Goal: Task Accomplishment & Management: Use online tool/utility

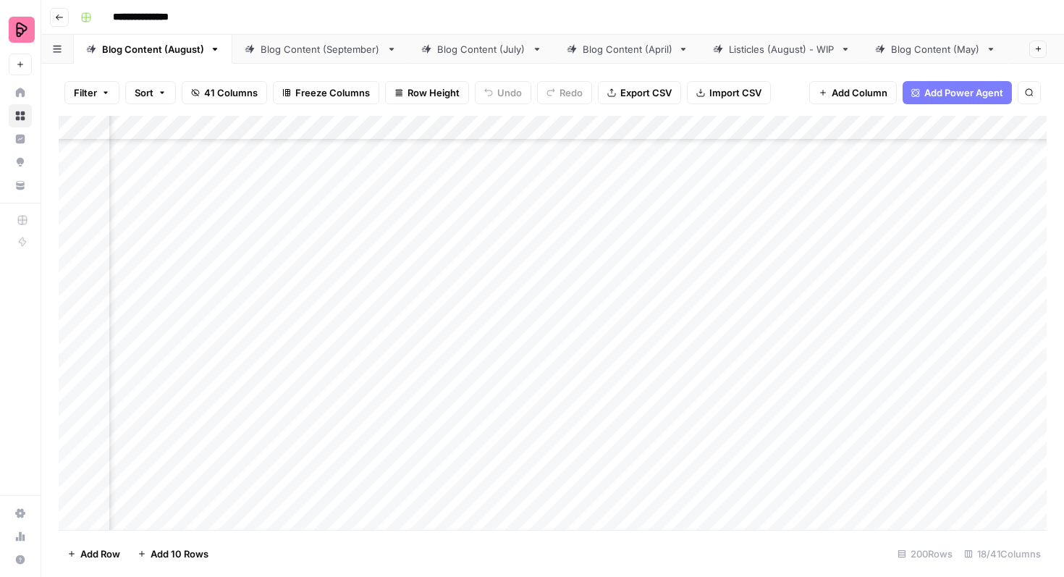
scroll to position [6763, 185]
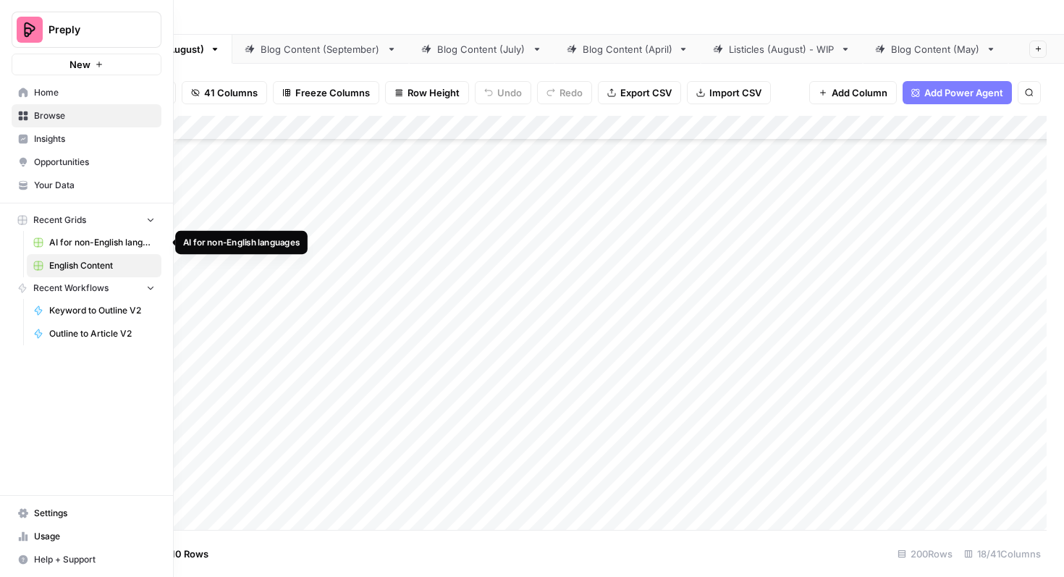
click at [82, 236] on span "AI for non-English languages" at bounding box center [102, 242] width 106 height 13
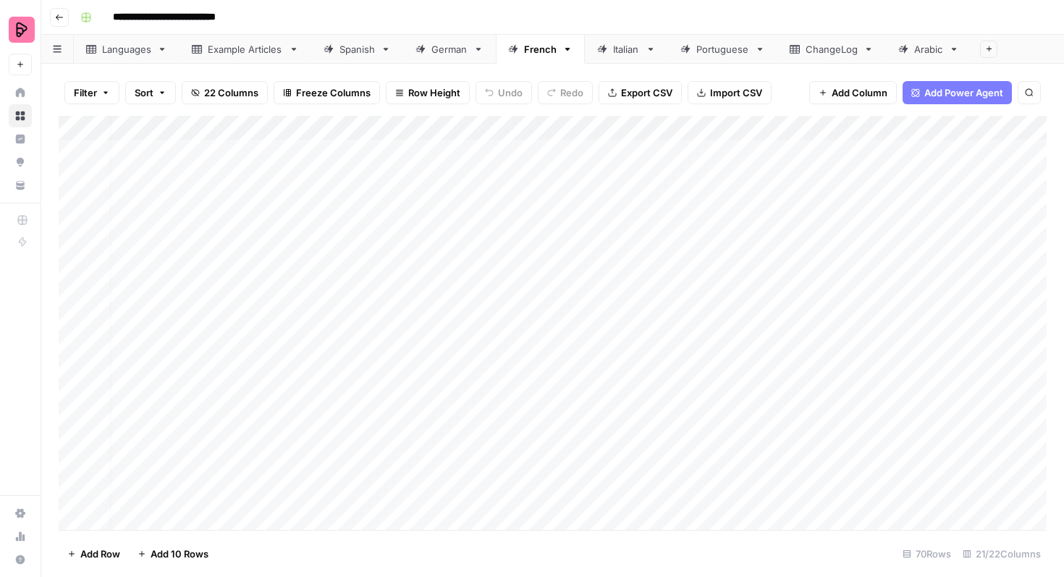
scroll to position [0, 17]
click at [347, 51] on div "Spanish" at bounding box center [356, 49] width 35 height 14
click at [475, 123] on div "Add Column" at bounding box center [553, 323] width 988 height 414
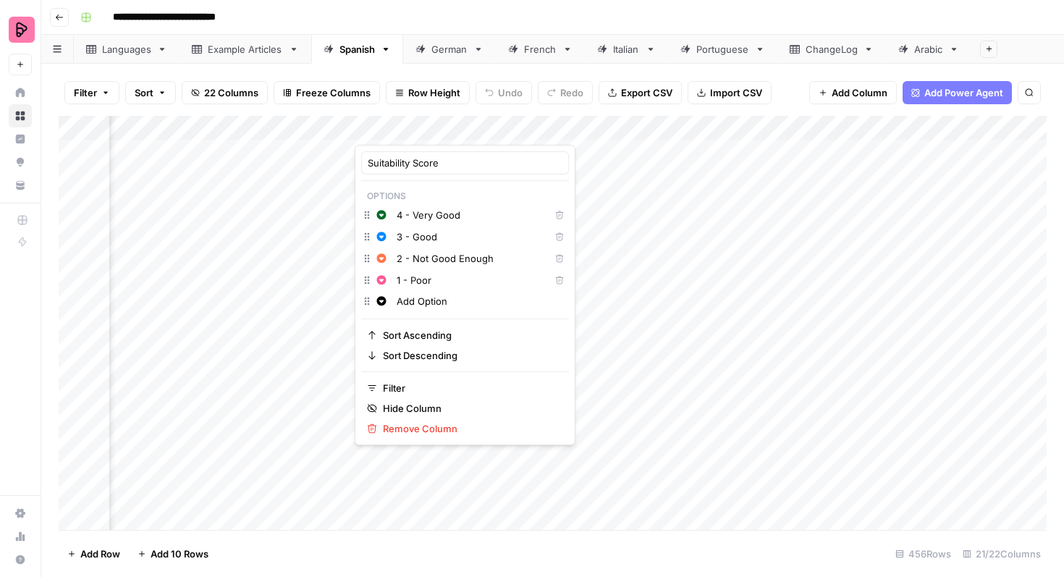
click at [465, 127] on div at bounding box center [420, 130] width 131 height 29
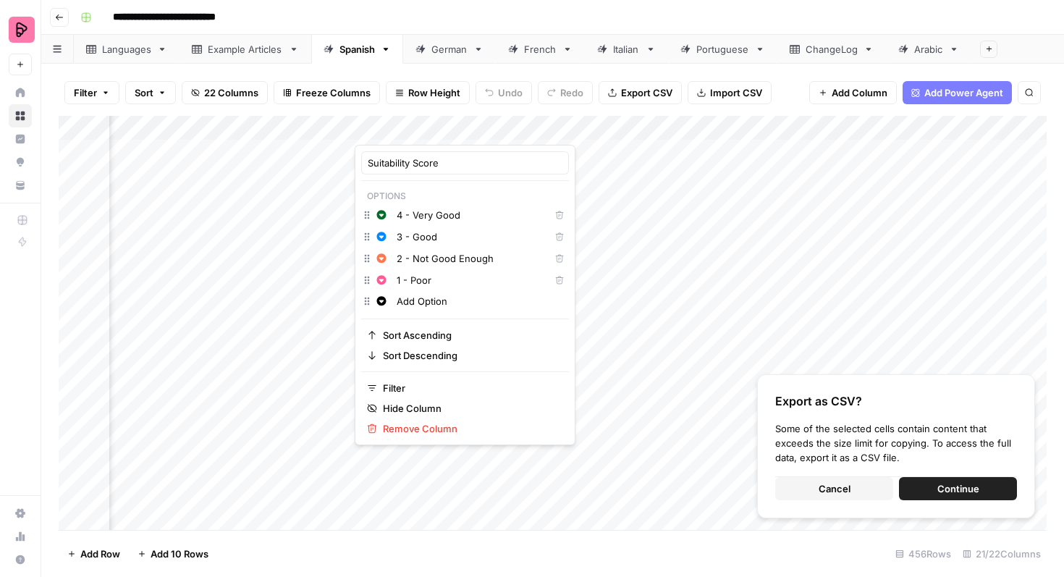
click at [812, 493] on button "Cancel" at bounding box center [834, 488] width 118 height 23
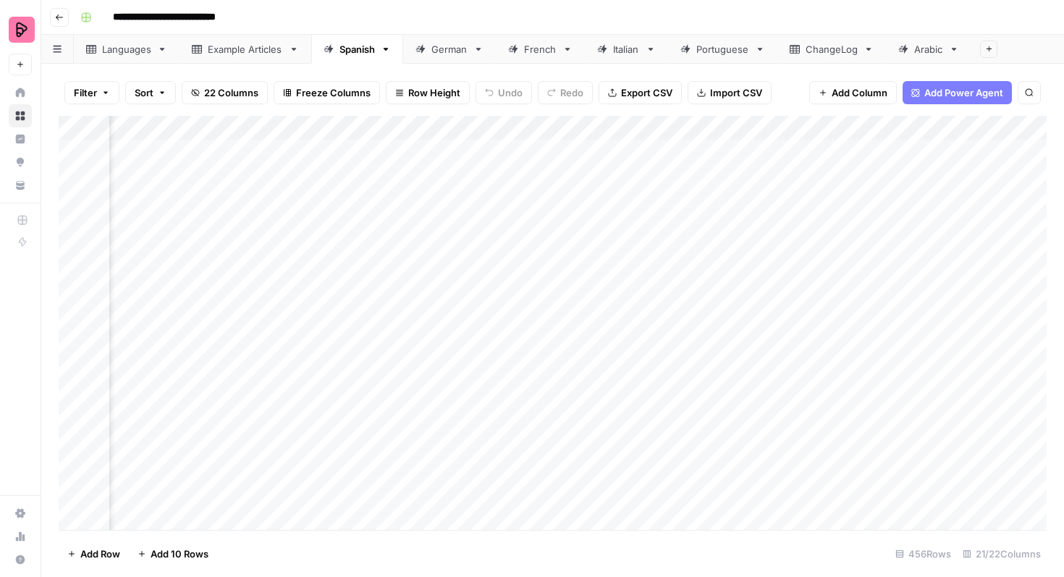
click at [445, 156] on div "Add Column" at bounding box center [553, 323] width 988 height 414
click at [424, 156] on div "Add Column" at bounding box center [553, 323] width 988 height 414
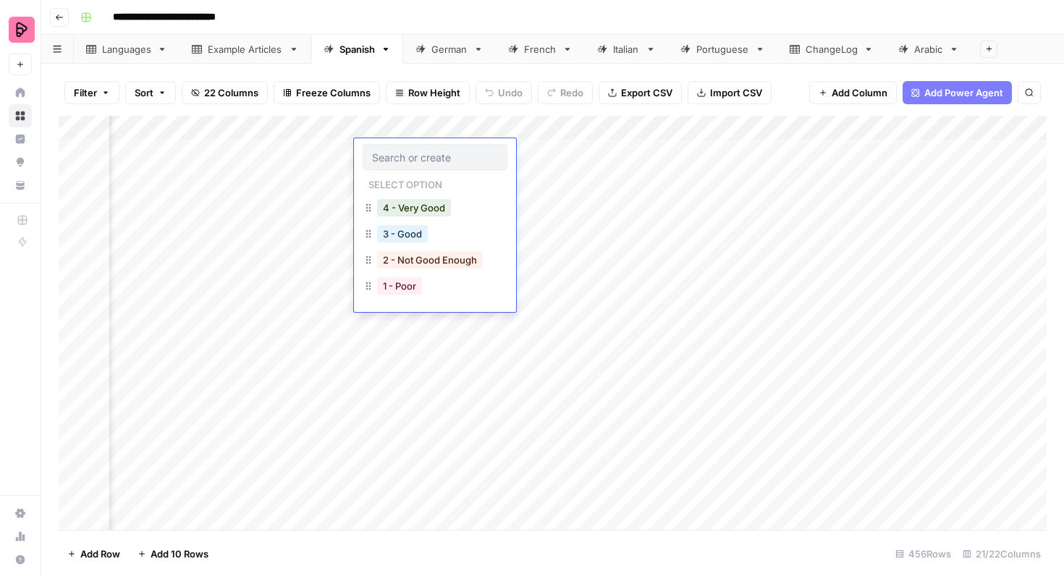
click at [478, 445] on div "Add Column" at bounding box center [553, 323] width 988 height 414
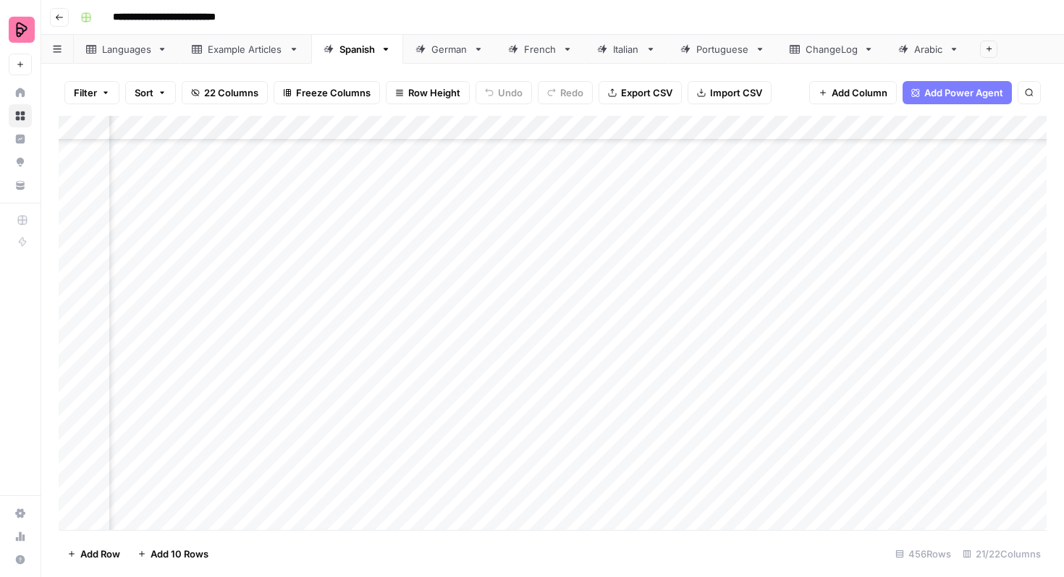
scroll to position [6469, 1580]
click at [514, 273] on div "Add Column" at bounding box center [553, 323] width 988 height 414
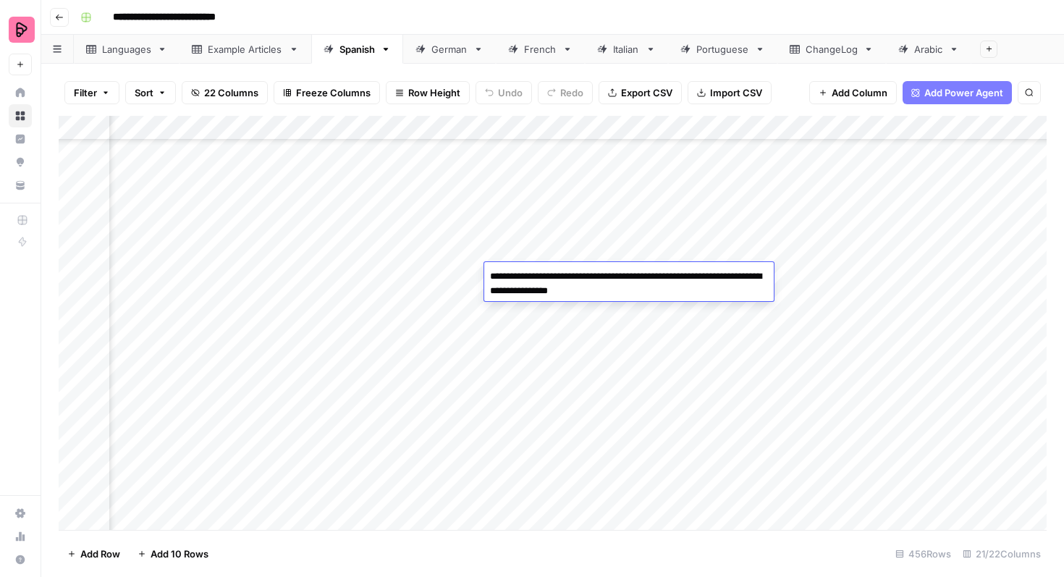
click at [514, 273] on textarea "**********" at bounding box center [628, 283] width 289 height 35
click at [530, 252] on div "Add Column" at bounding box center [553, 323] width 988 height 414
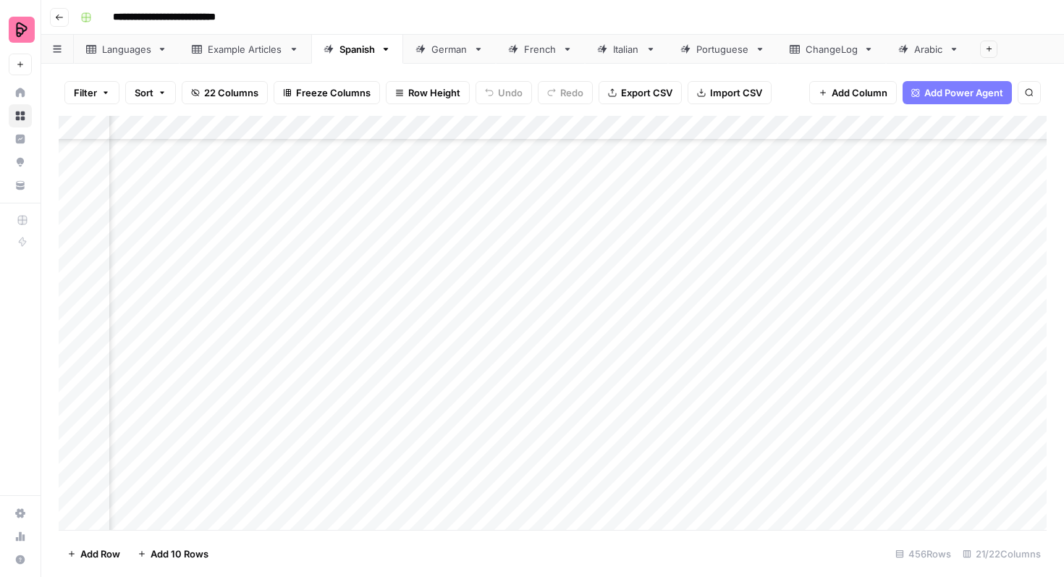
click at [530, 252] on div "Add Column" at bounding box center [553, 323] width 988 height 414
click at [535, 224] on div "Add Column" at bounding box center [553, 323] width 988 height 414
click at [536, 206] on div "Add Column" at bounding box center [553, 323] width 988 height 414
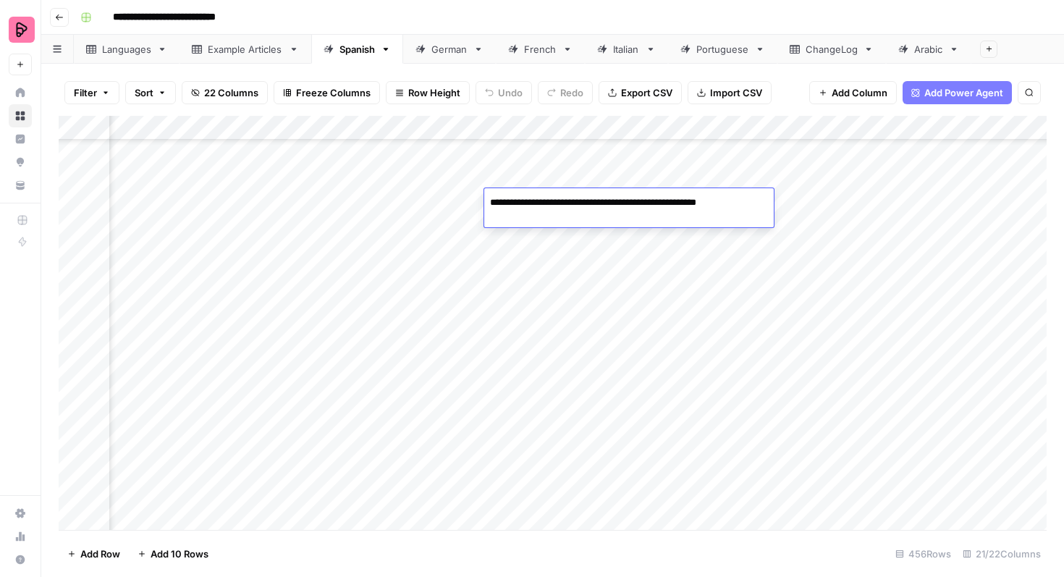
click at [540, 178] on div "Add Column" at bounding box center [553, 323] width 988 height 414
click at [533, 328] on div "Add Column" at bounding box center [553, 323] width 988 height 414
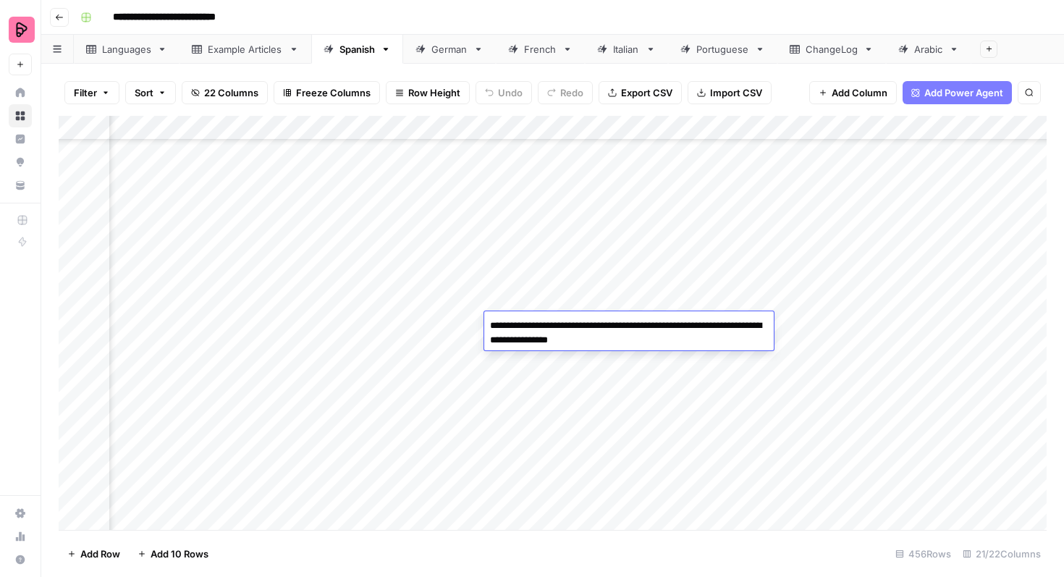
click at [533, 328] on textarea "**********" at bounding box center [628, 332] width 289 height 35
click at [540, 362] on div "Add Column" at bounding box center [553, 323] width 988 height 414
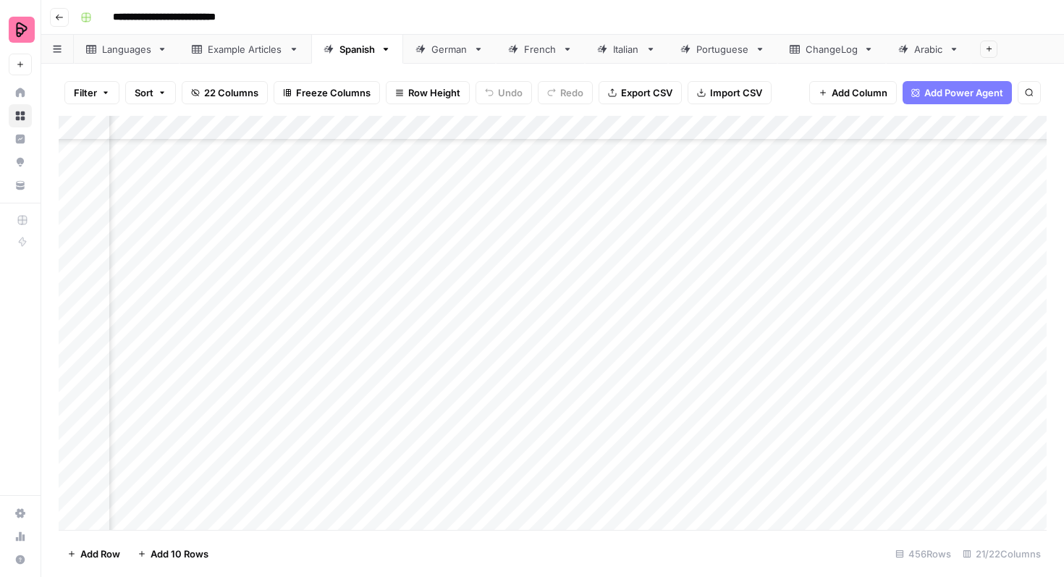
click at [544, 350] on div "Add Column" at bounding box center [553, 323] width 988 height 414
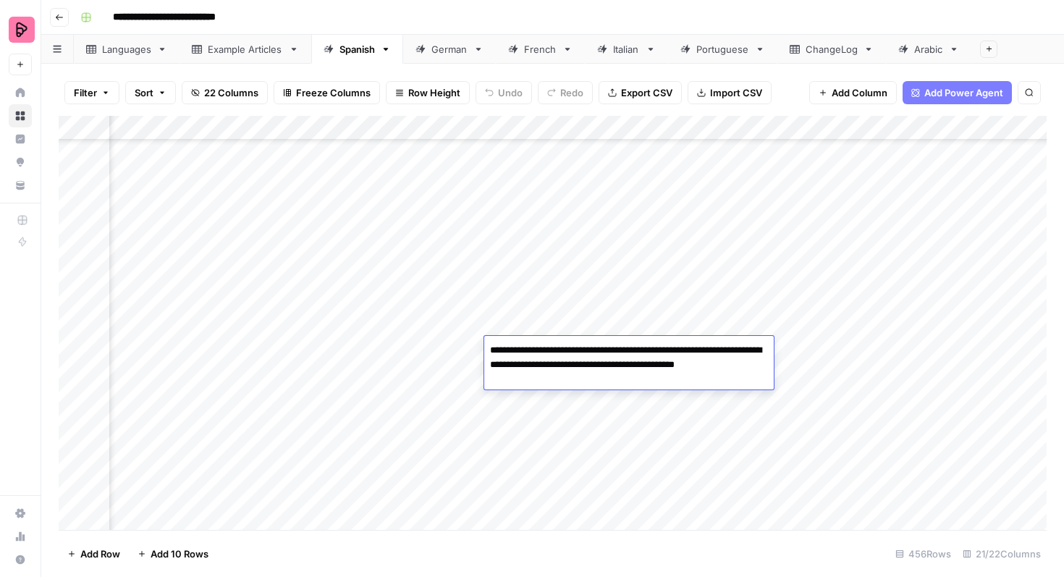
click at [544, 400] on div "Add Column" at bounding box center [553, 323] width 988 height 414
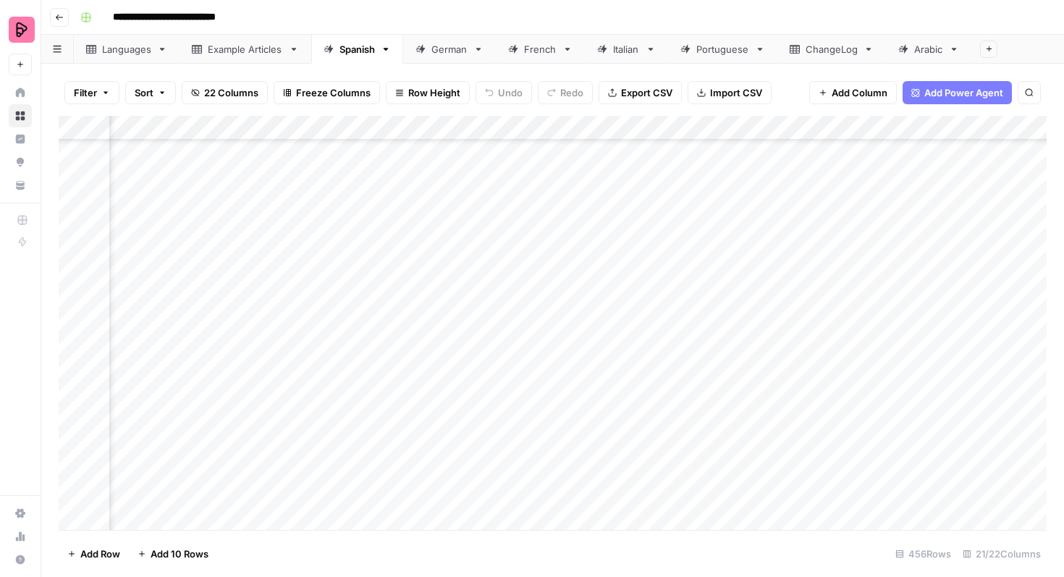
click at [544, 400] on div "Add Column" at bounding box center [553, 323] width 988 height 414
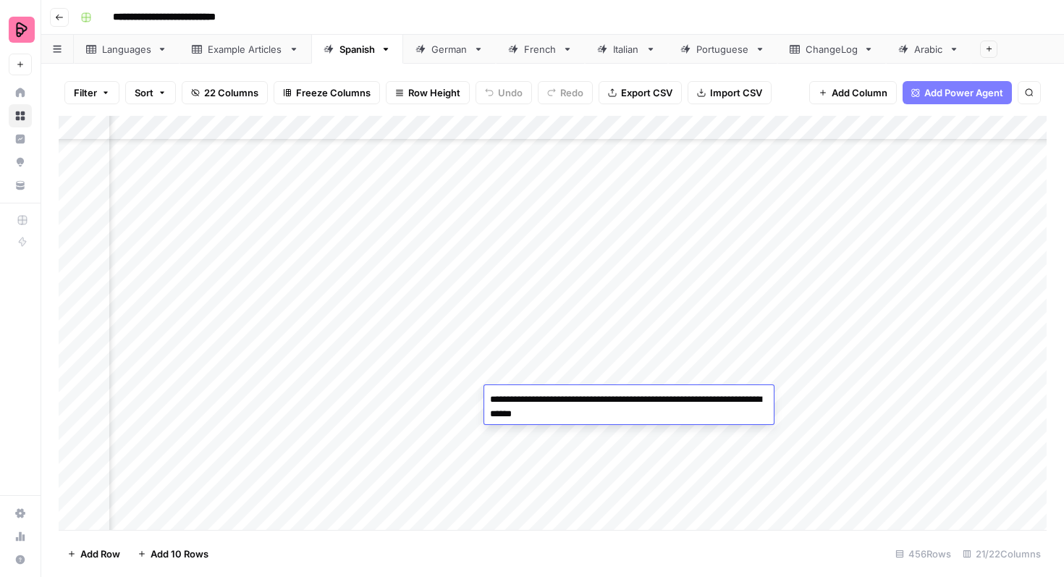
click at [524, 499] on div "Add Column" at bounding box center [553, 323] width 988 height 414
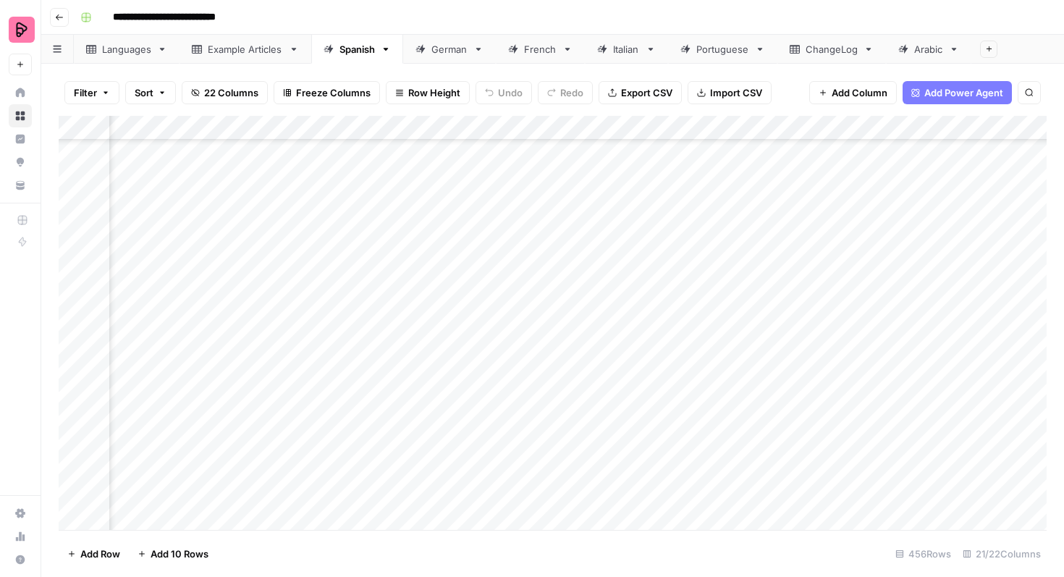
click at [524, 499] on div "Add Column" at bounding box center [553, 323] width 988 height 414
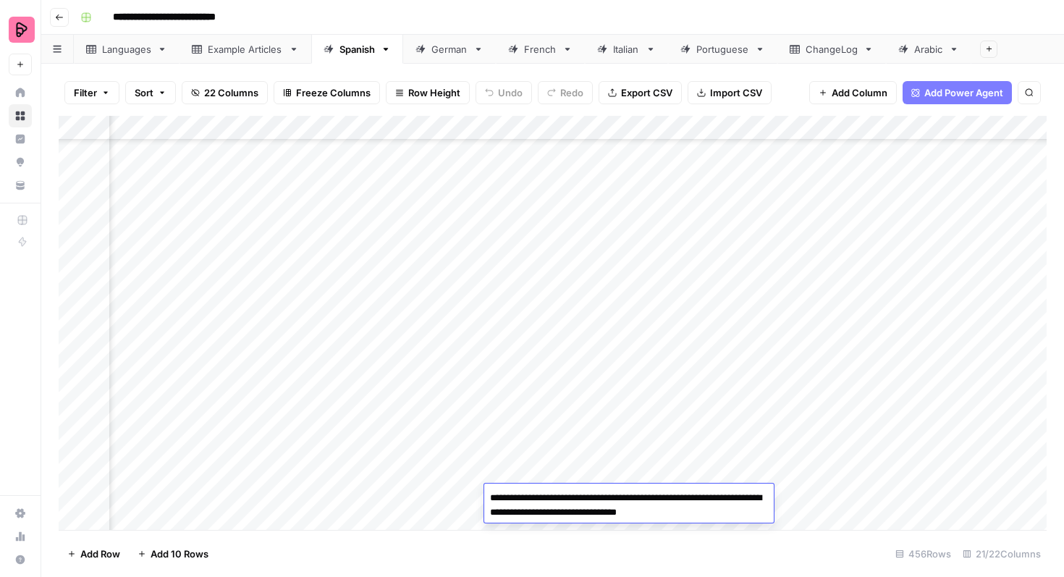
click at [532, 462] on div "Add Column" at bounding box center [553, 323] width 988 height 414
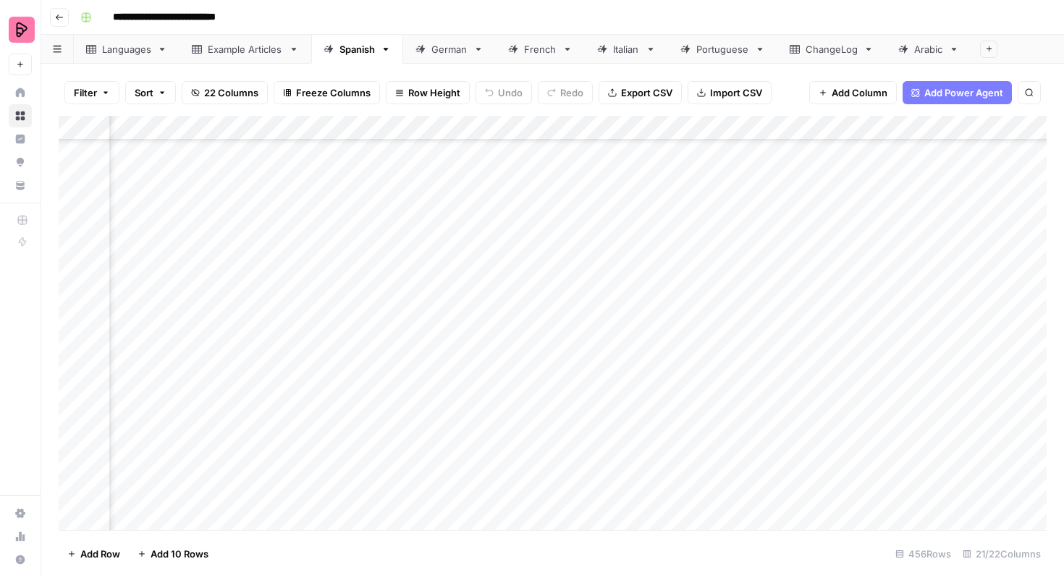
scroll to position [6681, 1580]
click at [543, 411] on div "Add Column" at bounding box center [553, 323] width 988 height 414
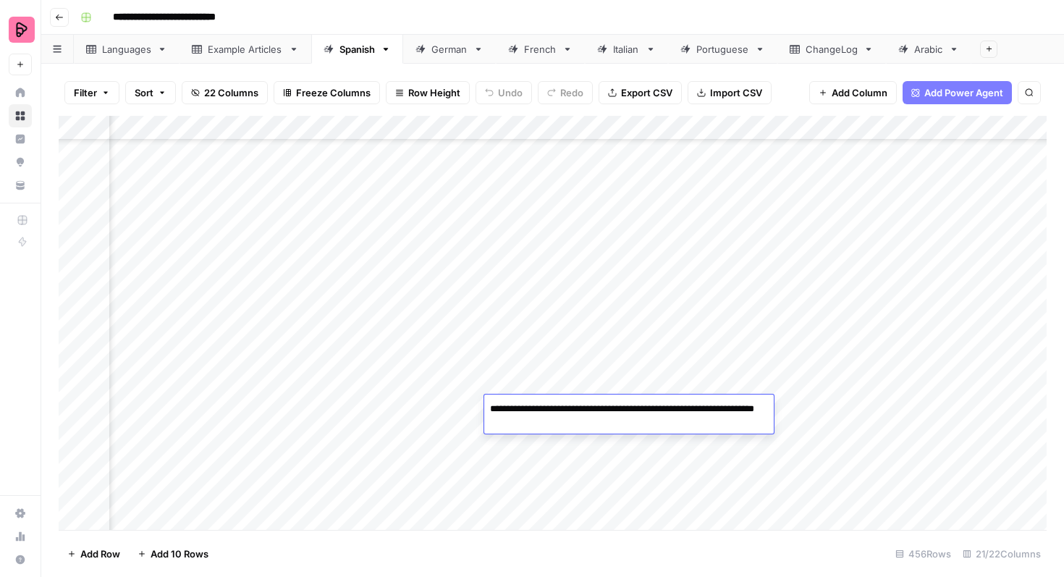
drag, startPoint x: 567, startPoint y: 424, endPoint x: 484, endPoint y: 403, distance: 85.1
click at [484, 403] on textarea "**********" at bounding box center [628, 416] width 289 height 35
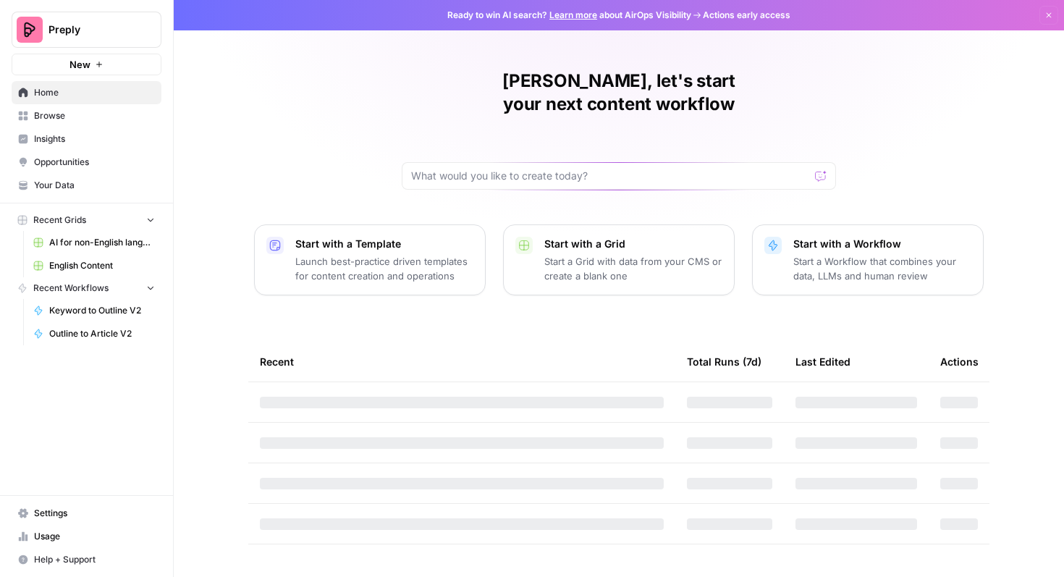
click at [93, 267] on span "English Content" at bounding box center [102, 265] width 106 height 13
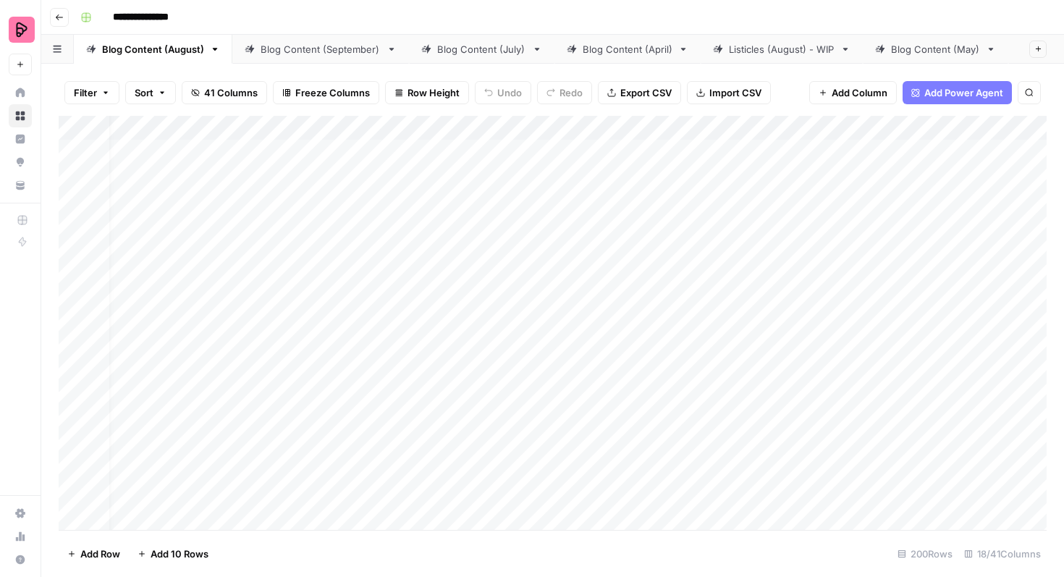
scroll to position [0, 17]
click at [340, 51] on div "Blog Content (September)" at bounding box center [320, 49] width 120 height 14
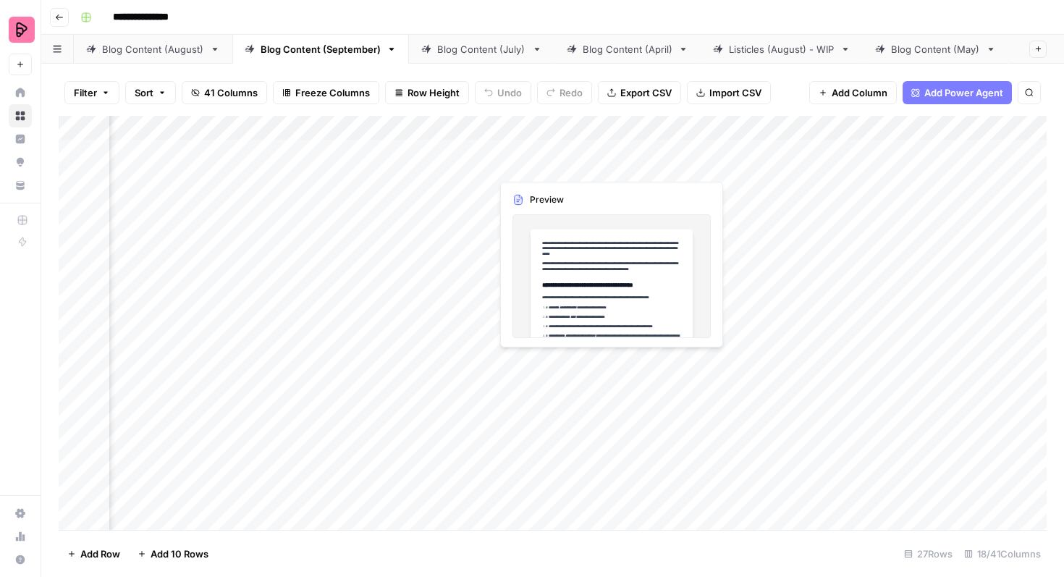
click at [537, 162] on div "Add Column" at bounding box center [553, 323] width 988 height 414
click at [539, 150] on div "Add Column" at bounding box center [553, 323] width 988 height 414
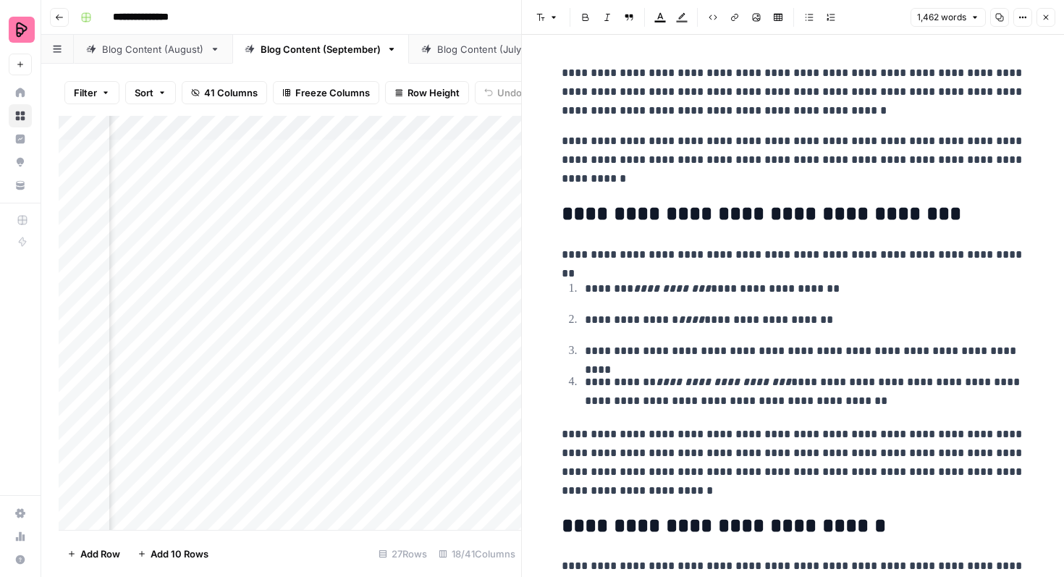
click at [1047, 20] on icon "button" at bounding box center [1045, 17] width 9 height 9
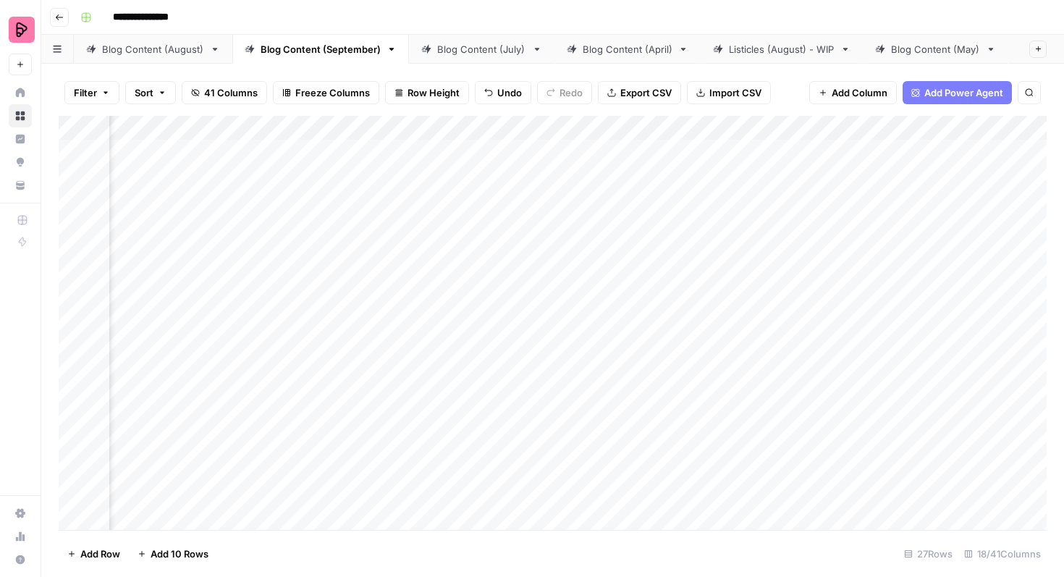
click at [577, 126] on div "Add Column" at bounding box center [553, 323] width 988 height 414
click at [850, 94] on span "Add Column" at bounding box center [859, 92] width 56 height 14
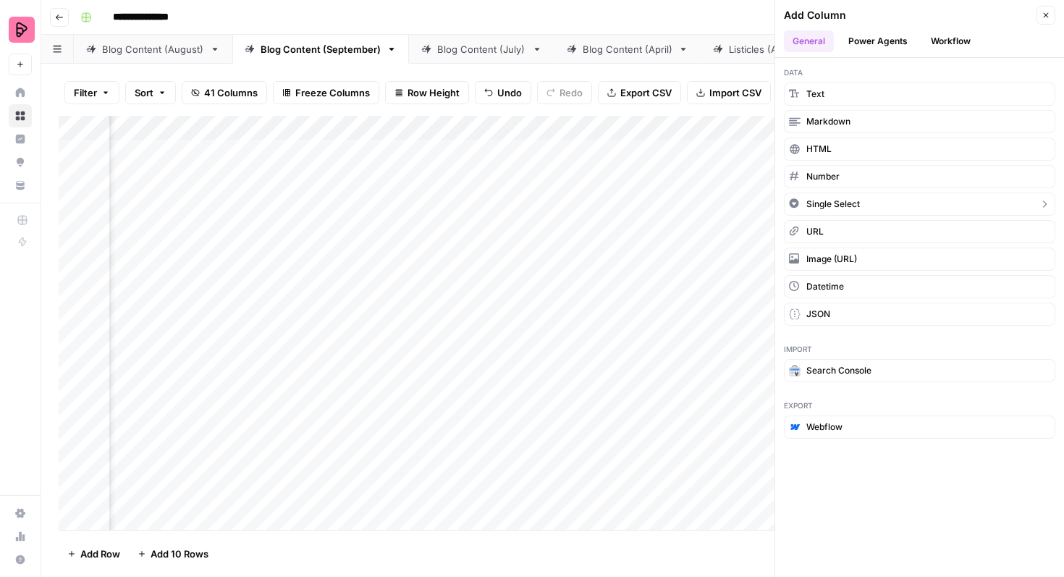
click at [870, 208] on button "Single Select" at bounding box center [919, 203] width 271 height 23
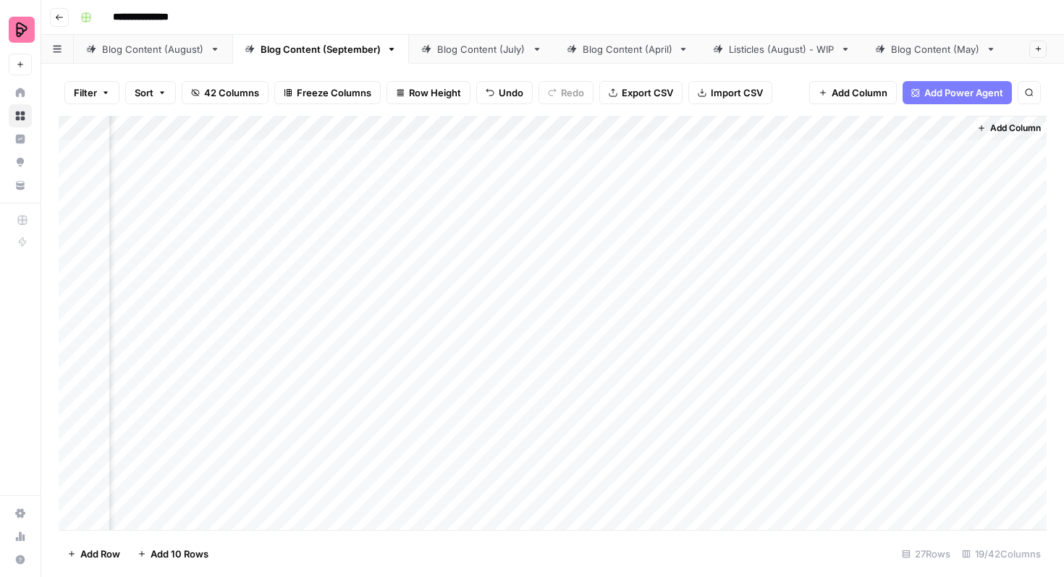
scroll to position [0, 1632]
drag, startPoint x: 886, startPoint y: 125, endPoint x: 145, endPoint y: 134, distance: 741.0
click at [145, 134] on div "Add Column" at bounding box center [553, 323] width 988 height 414
click at [415, 130] on div "Add Column" at bounding box center [553, 323] width 988 height 414
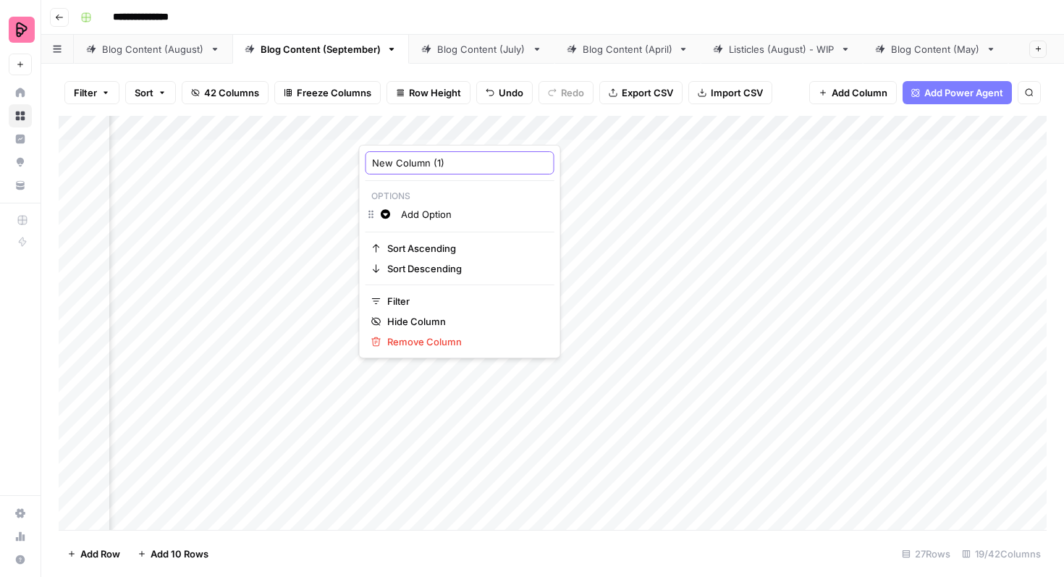
click at [422, 161] on input "New Column (1)" at bounding box center [460, 163] width 176 height 14
type input "Suitability Score"
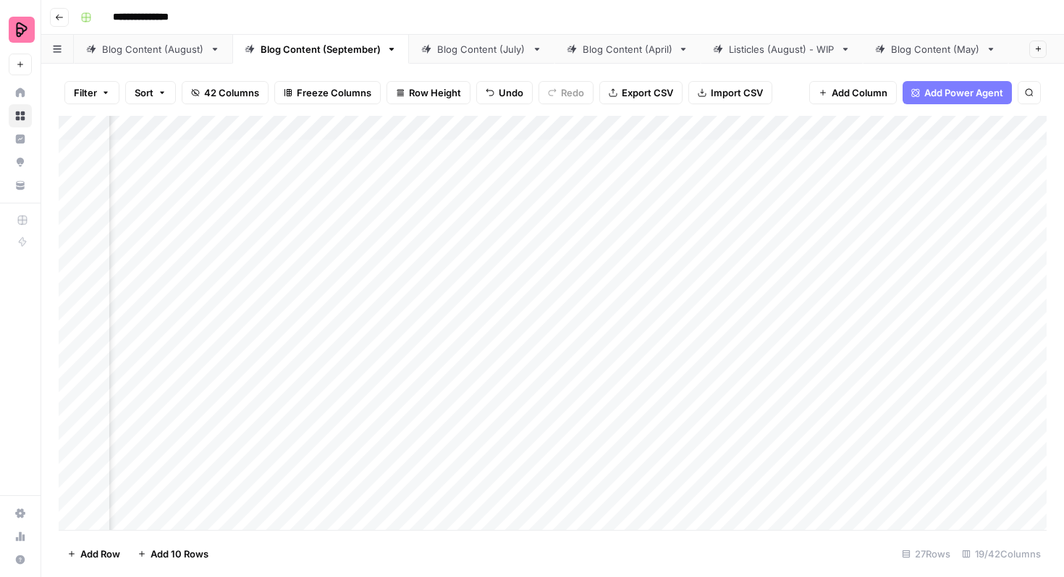
click at [391, 129] on div "Add Column" at bounding box center [553, 323] width 988 height 414
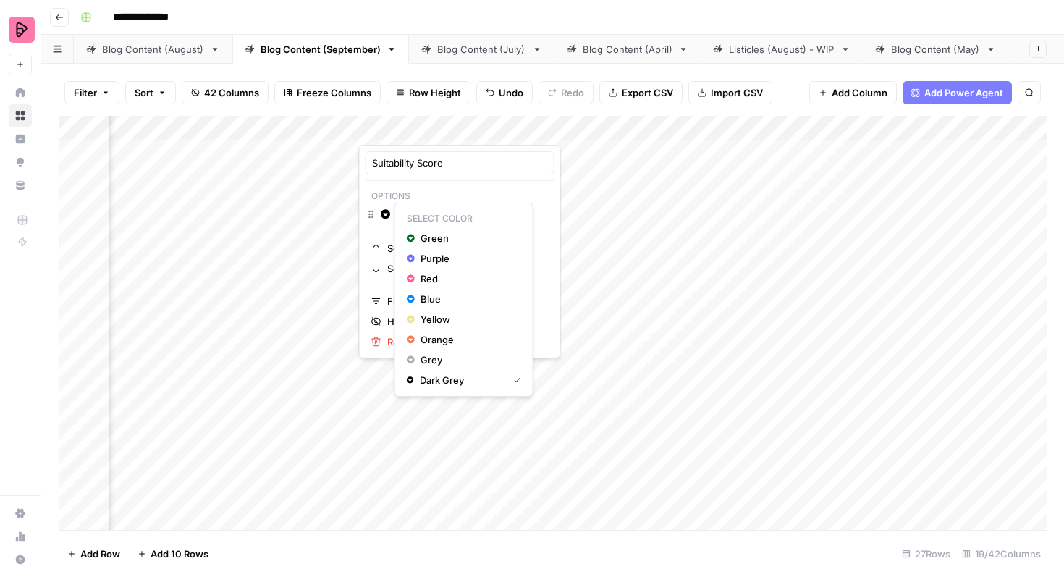
click at [385, 214] on icon "button" at bounding box center [386, 214] width 10 height 10
click at [422, 239] on span "Green" at bounding box center [467, 238] width 94 height 14
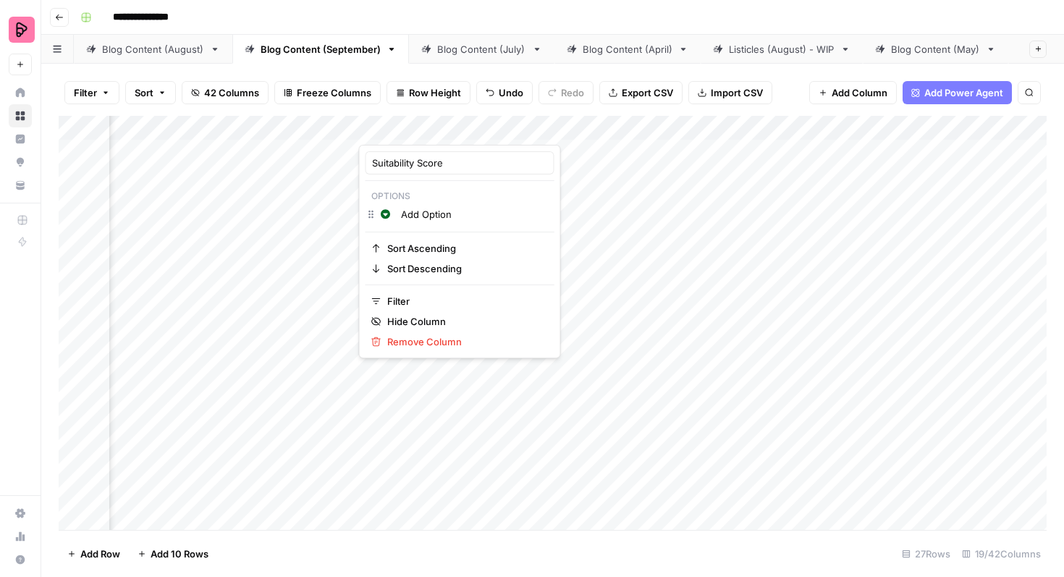
click at [427, 203] on p "Options" at bounding box center [459, 196] width 189 height 19
click at [427, 211] on input "Add Option" at bounding box center [474, 214] width 147 height 14
type input "Very good"
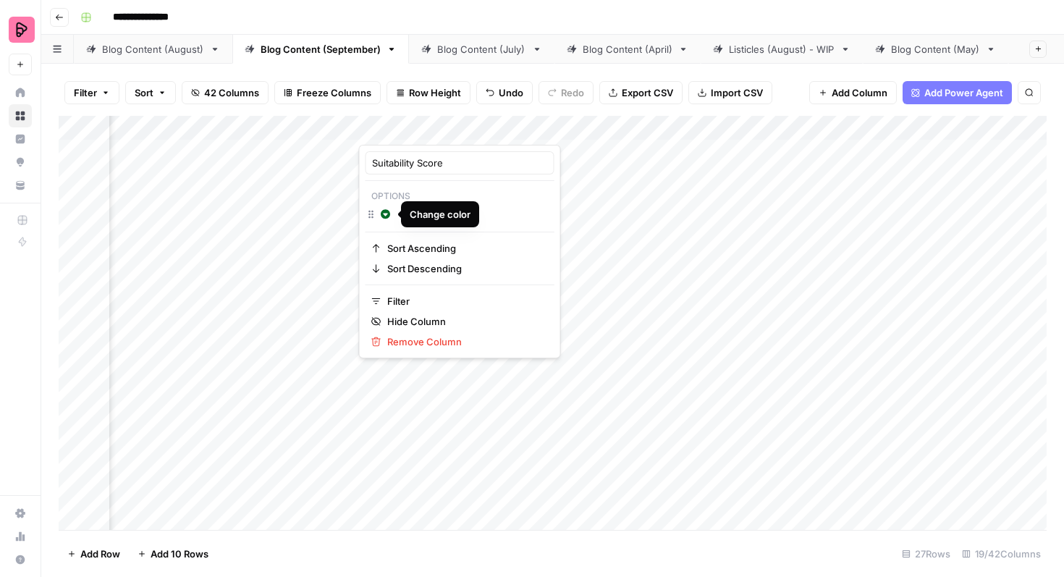
click at [373, 215] on div "Change color Very good" at bounding box center [459, 215] width 189 height 20
click at [410, 213] on input "Very good" at bounding box center [474, 214] width 147 height 14
click at [410, 199] on p "Options" at bounding box center [459, 196] width 189 height 19
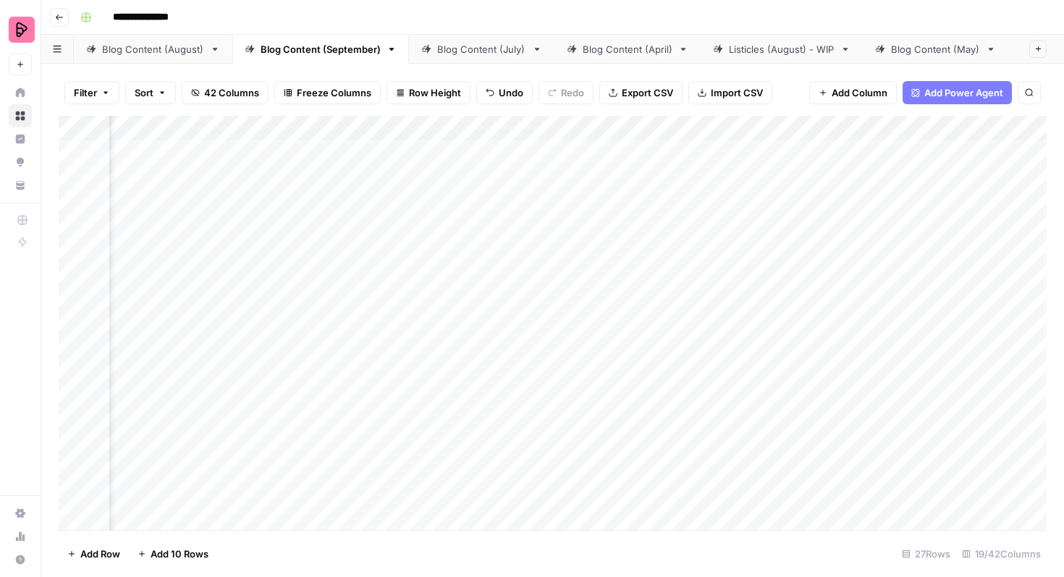
click at [412, 431] on div "Add Column" at bounding box center [553, 323] width 988 height 414
click at [417, 166] on div "Add Column" at bounding box center [553, 323] width 988 height 414
click at [425, 213] on div "Add Column" at bounding box center [553, 323] width 988 height 414
click at [431, 132] on div "Add Column" at bounding box center [553, 323] width 988 height 414
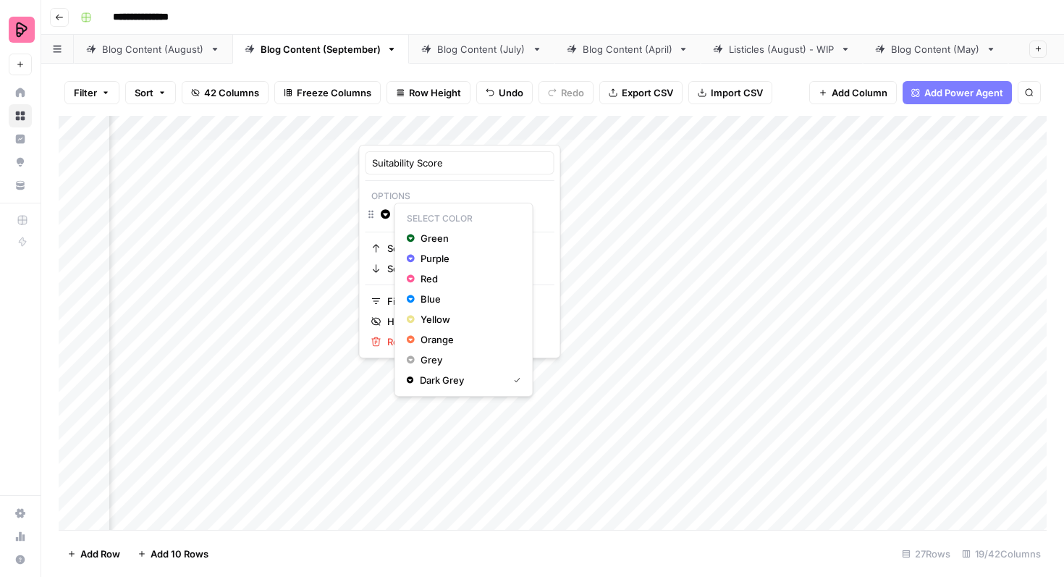
click at [389, 214] on span "Change color" at bounding box center [389, 214] width 1 height 1
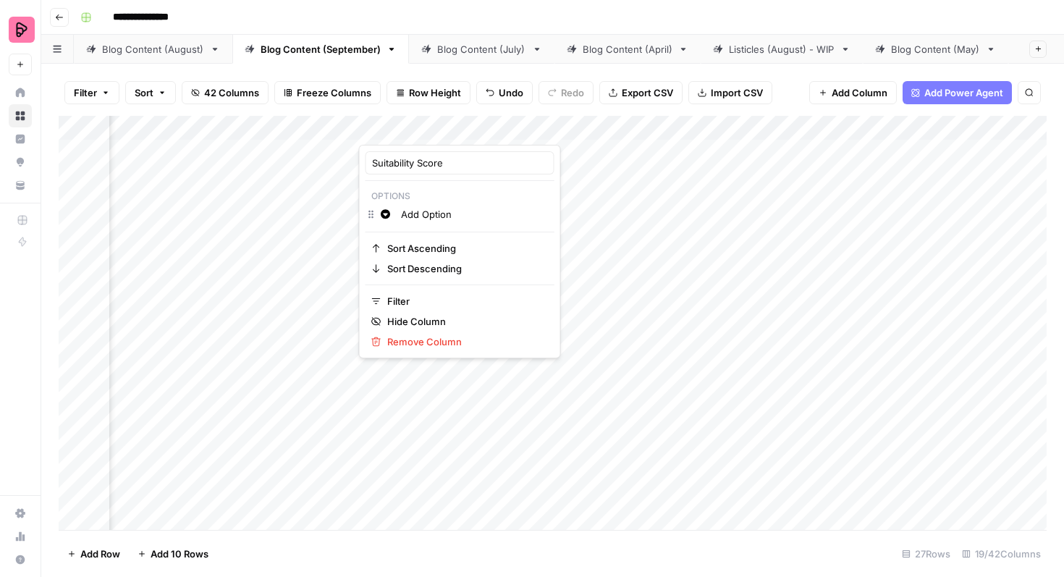
click at [373, 213] on div "Change color Add Option" at bounding box center [459, 215] width 189 height 20
click at [371, 213] on div "Change color Add Option" at bounding box center [459, 215] width 189 height 20
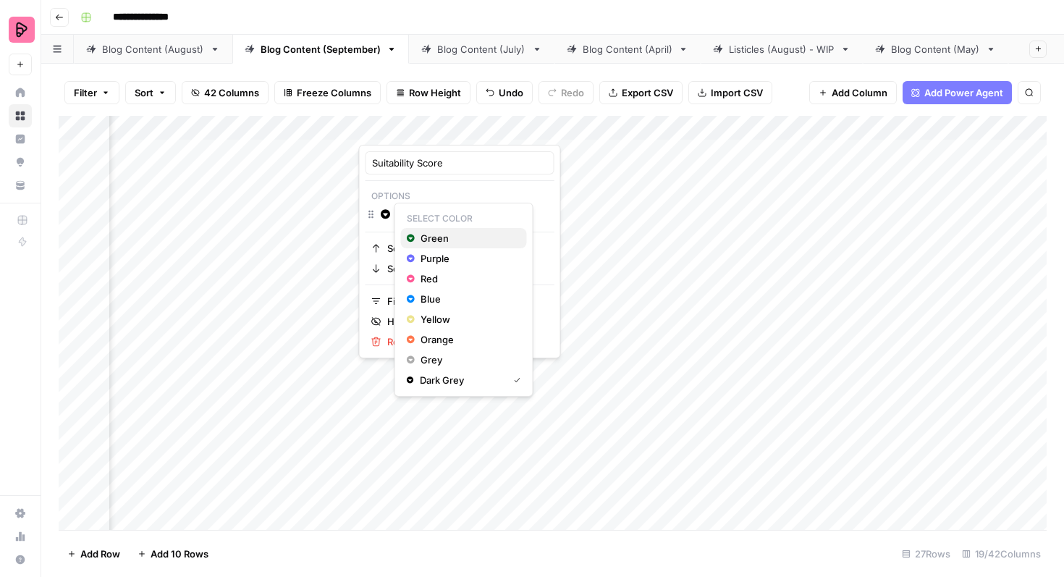
click at [417, 234] on div "Green" at bounding box center [464, 238] width 114 height 14
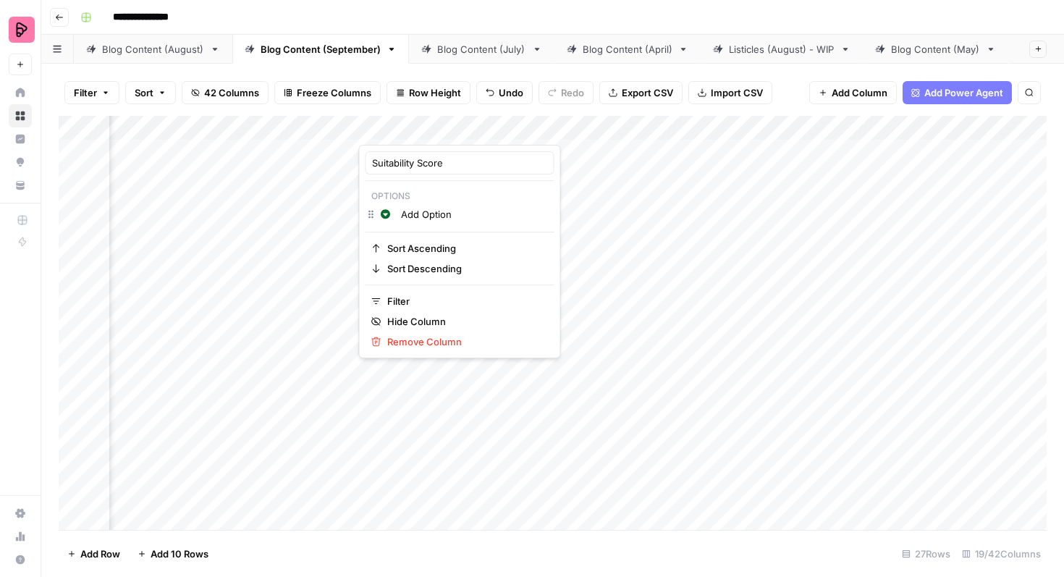
click at [432, 211] on input "Add Option" at bounding box center [474, 214] width 147 height 14
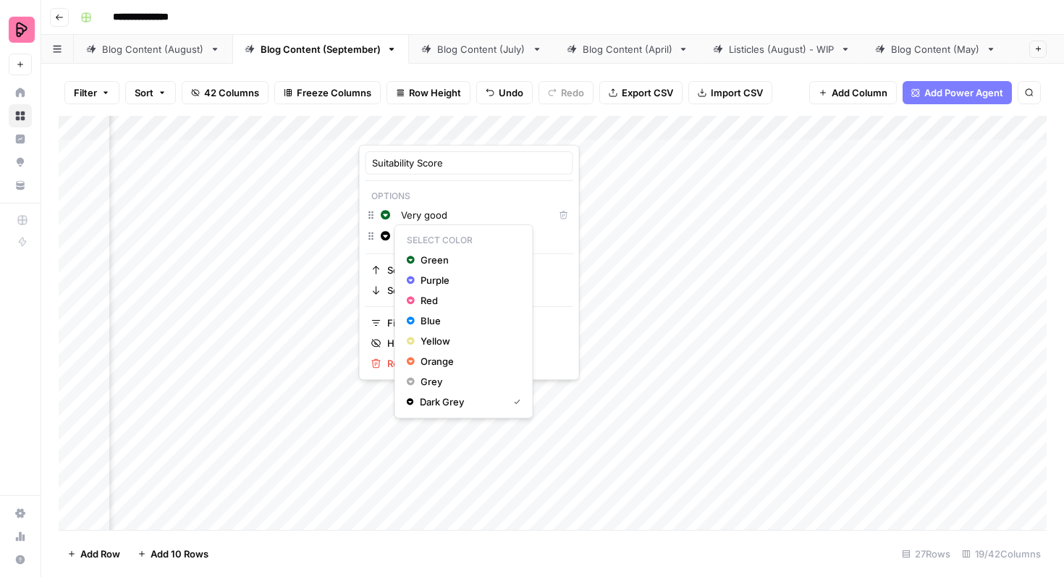
click at [386, 237] on icon "button" at bounding box center [385, 235] width 9 height 9
click at [427, 318] on span "Blue" at bounding box center [467, 320] width 94 height 14
click at [388, 236] on icon "button" at bounding box center [385, 235] width 9 height 9
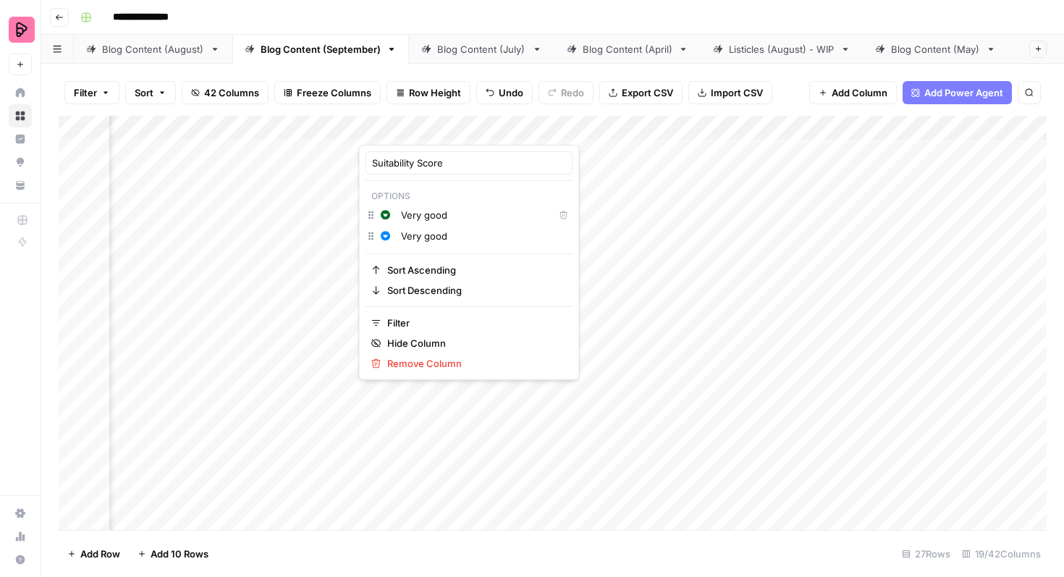
click at [462, 217] on input "Very good" at bounding box center [474, 215] width 147 height 14
click at [430, 235] on input "Very good" at bounding box center [484, 236] width 166 height 14
type input "Good"
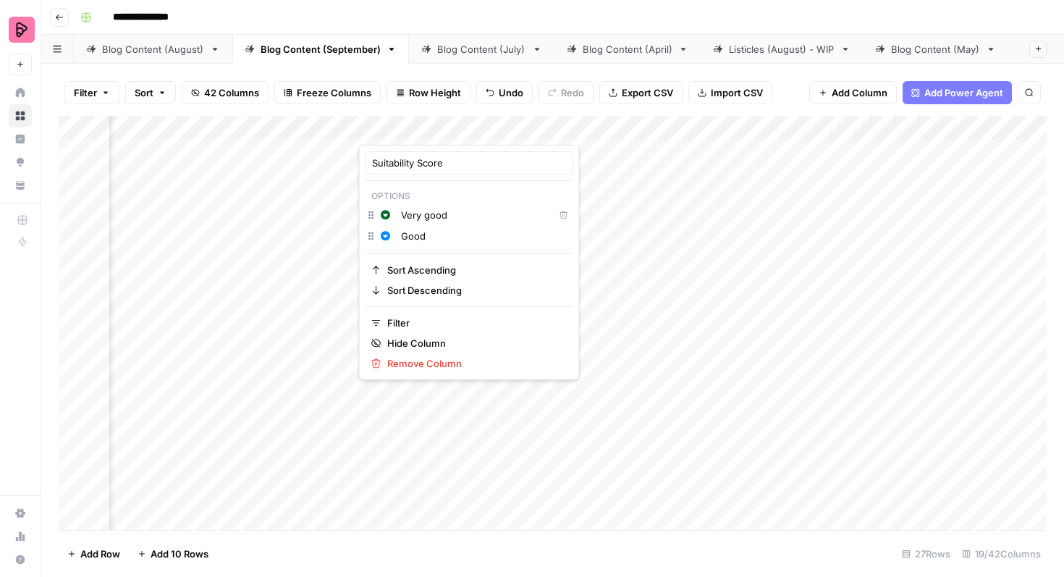
click at [428, 217] on input "Very good" at bounding box center [474, 215] width 147 height 14
type input "Very Good"
click at [420, 237] on input "Good" at bounding box center [484, 236] width 166 height 14
click at [431, 238] on input "Good" at bounding box center [484, 236] width 166 height 14
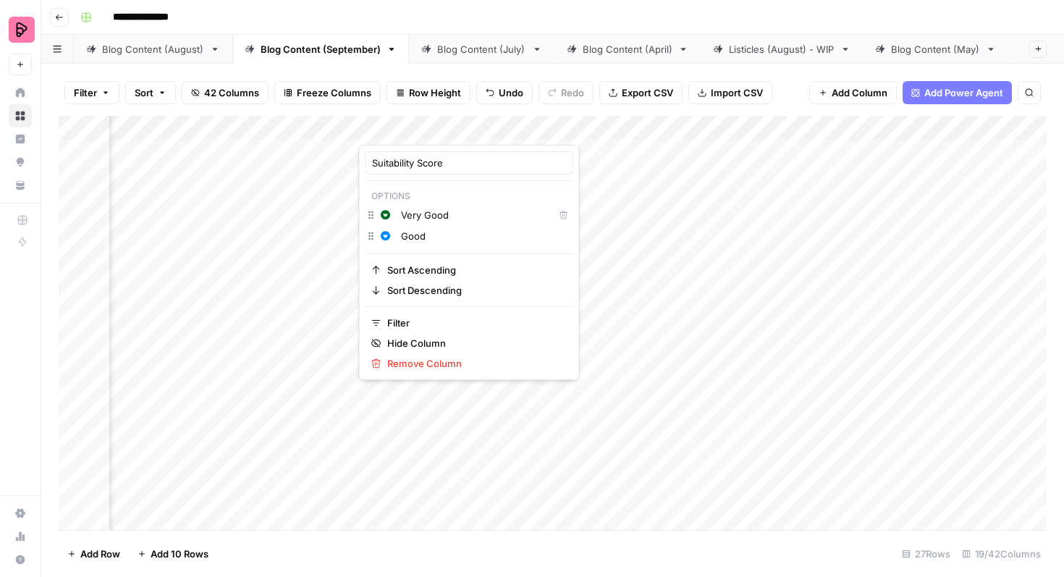
type input "Good"
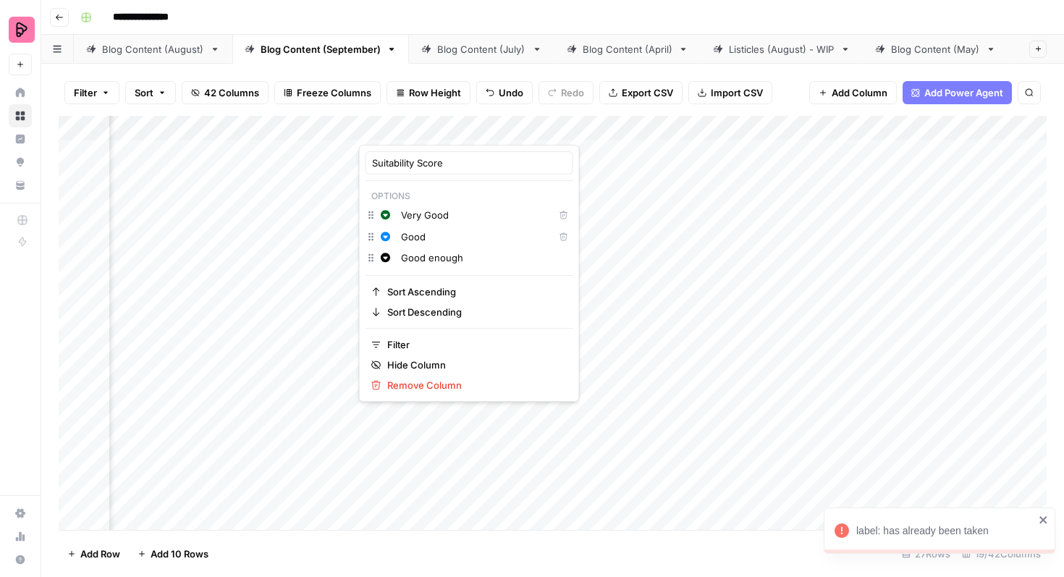
click at [430, 259] on input "Good enough" at bounding box center [484, 257] width 166 height 14
click at [402, 256] on input "Good Enough" at bounding box center [484, 257] width 166 height 14
type input "Not Good Enough"
click at [419, 211] on input "Very Good" at bounding box center [474, 215] width 147 height 14
click at [419, 213] on input "Very Good" at bounding box center [474, 215] width 147 height 14
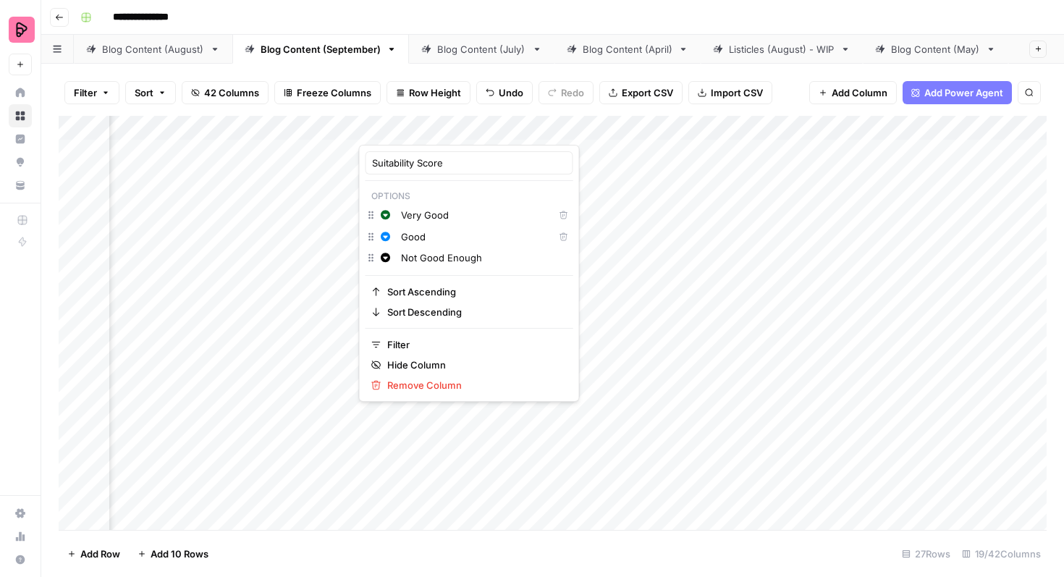
click at [399, 213] on div "Very Good" at bounding box center [474, 215] width 154 height 16
click at [402, 217] on input "Very Good" at bounding box center [474, 215] width 147 height 14
type input "4 - Very Good"
click at [402, 238] on input "Good" at bounding box center [474, 236] width 147 height 14
type input "3- Good"
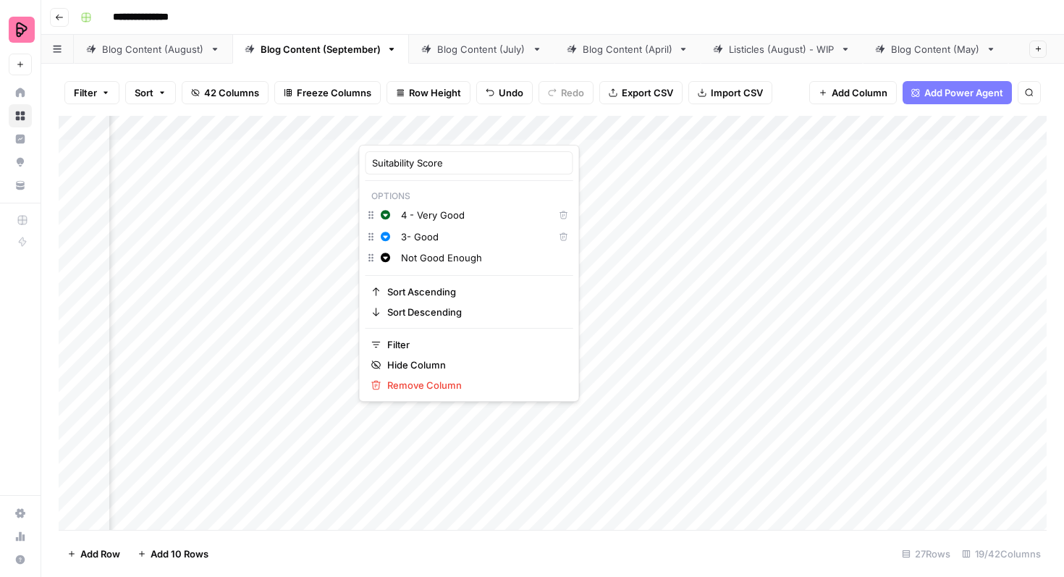
click at [422, 253] on input "Not Good Enough" at bounding box center [484, 257] width 166 height 14
click at [401, 255] on input "Not Good Enough" at bounding box center [484, 257] width 166 height 14
click at [493, 257] on input "2 - Not Good Enough" at bounding box center [484, 257] width 166 height 14
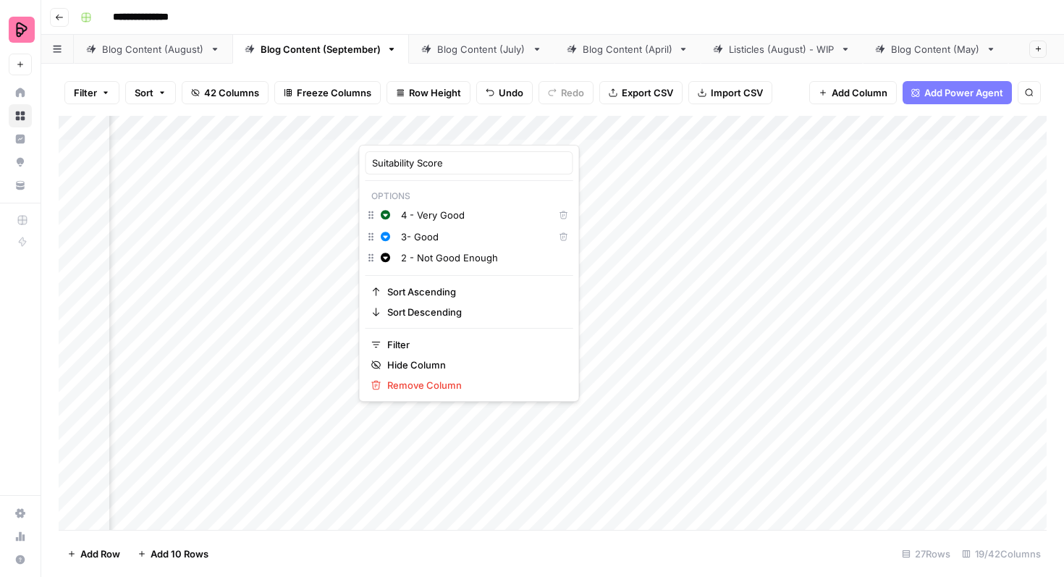
type input "2 - Not Good Enough"
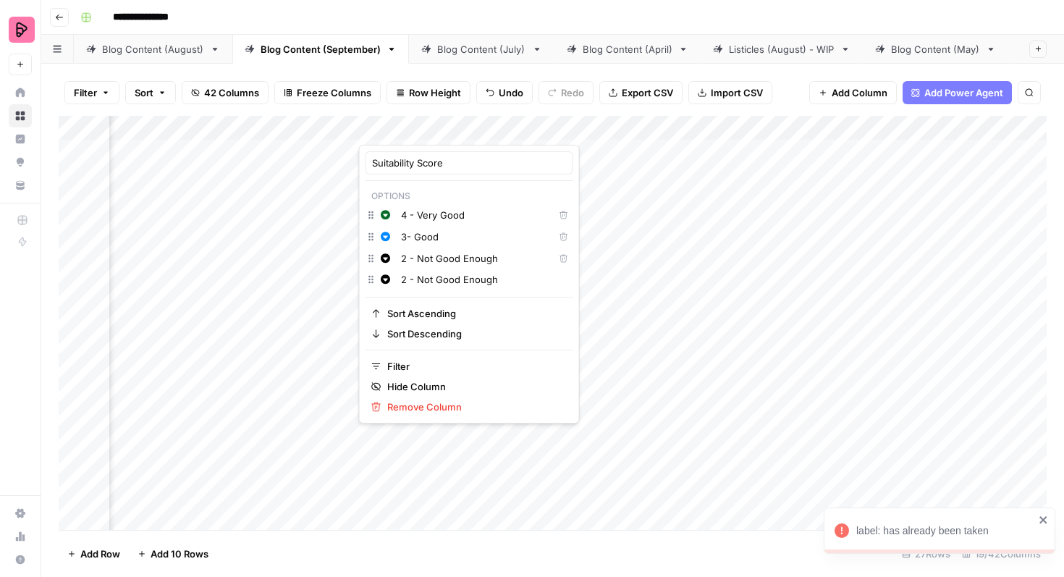
click at [405, 280] on input "2 - Not Good Enough" at bounding box center [484, 279] width 166 height 14
click at [404, 280] on input "2 - Not Good Enough" at bounding box center [484, 279] width 166 height 14
drag, startPoint x: 499, startPoint y: 279, endPoint x: 415, endPoint y: 280, distance: 83.9
click at [415, 280] on input "1 - Not Good Enough" at bounding box center [484, 279] width 166 height 14
type input "1 - Poor"
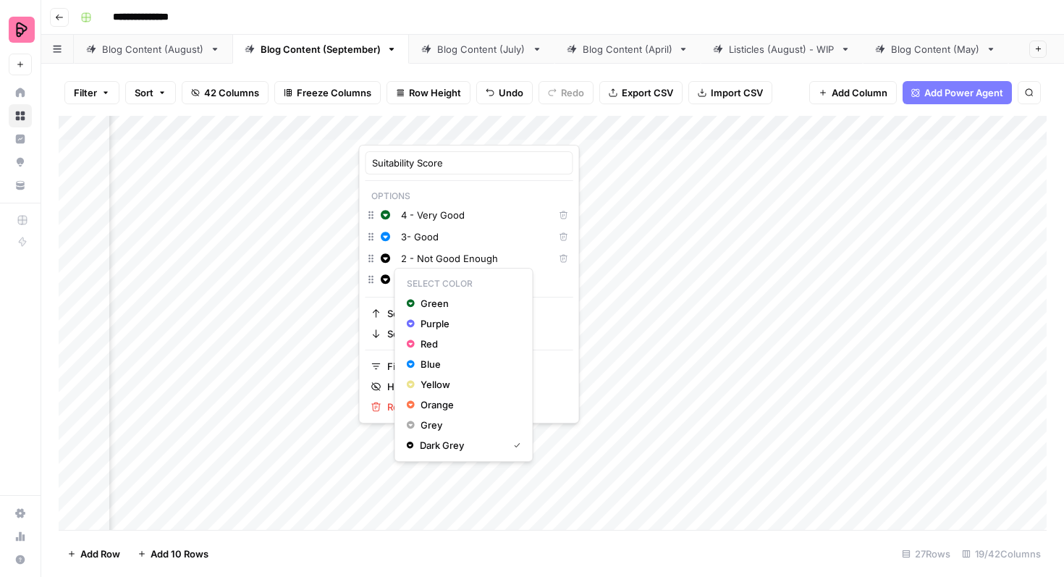
click at [385, 279] on icon "button" at bounding box center [386, 279] width 10 height 10
click at [426, 342] on span "Red" at bounding box center [467, 343] width 94 height 14
click at [383, 256] on icon "button" at bounding box center [385, 257] width 9 height 9
click at [430, 380] on span "Orange" at bounding box center [467, 383] width 94 height 14
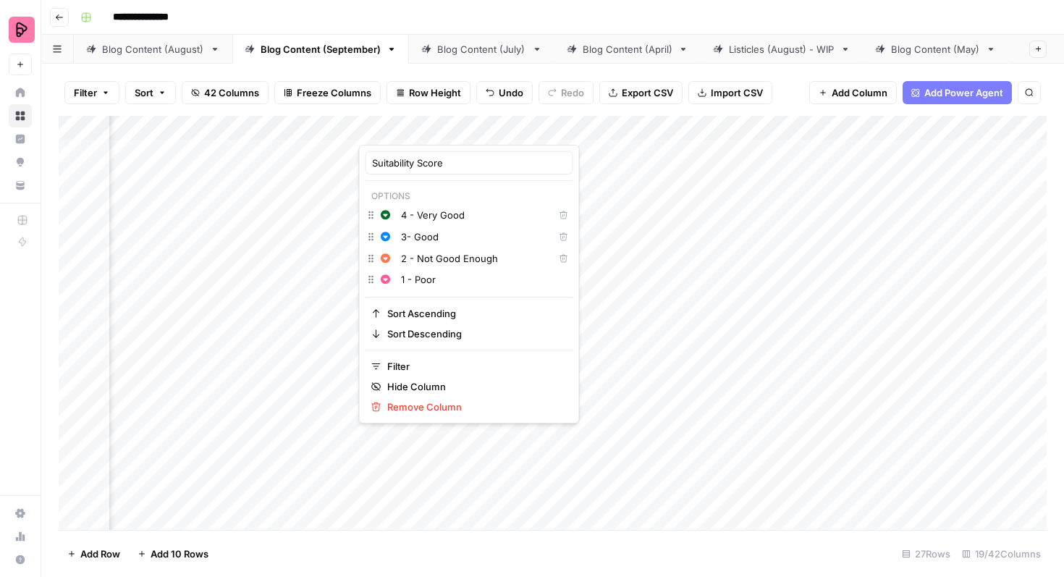
click at [466, 439] on div "Add Column" at bounding box center [553, 323] width 988 height 414
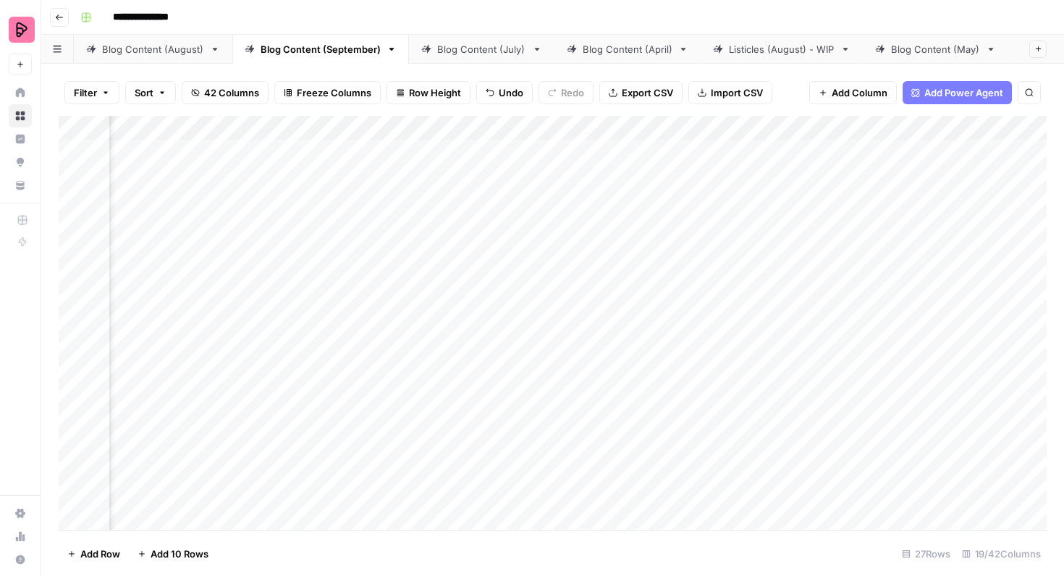
click at [424, 153] on div "Add Column" at bounding box center [553, 323] width 988 height 414
click at [421, 153] on div "Add Column" at bounding box center [553, 323] width 988 height 414
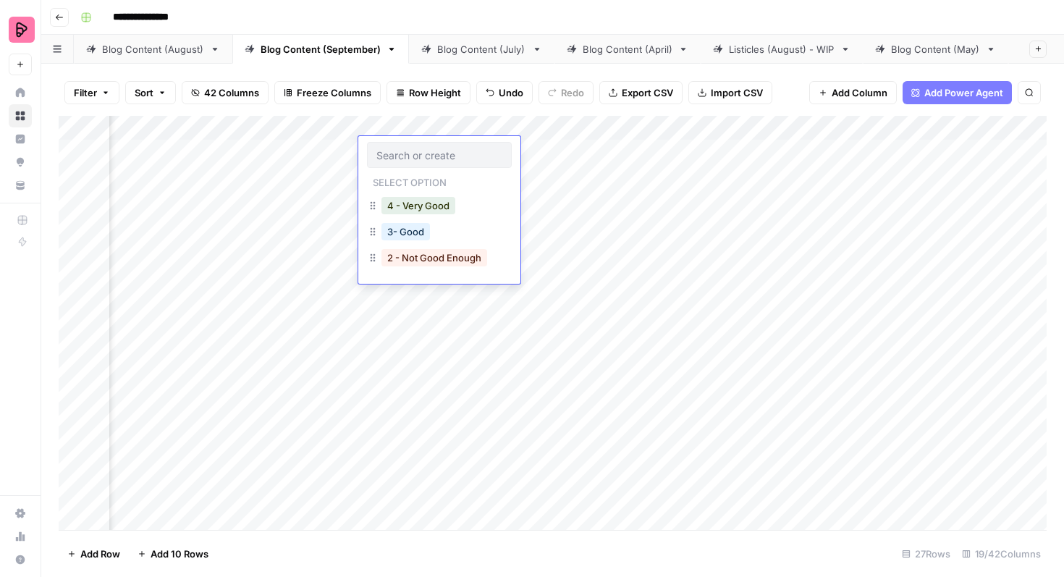
click at [412, 156] on input "text" at bounding box center [439, 154] width 126 height 13
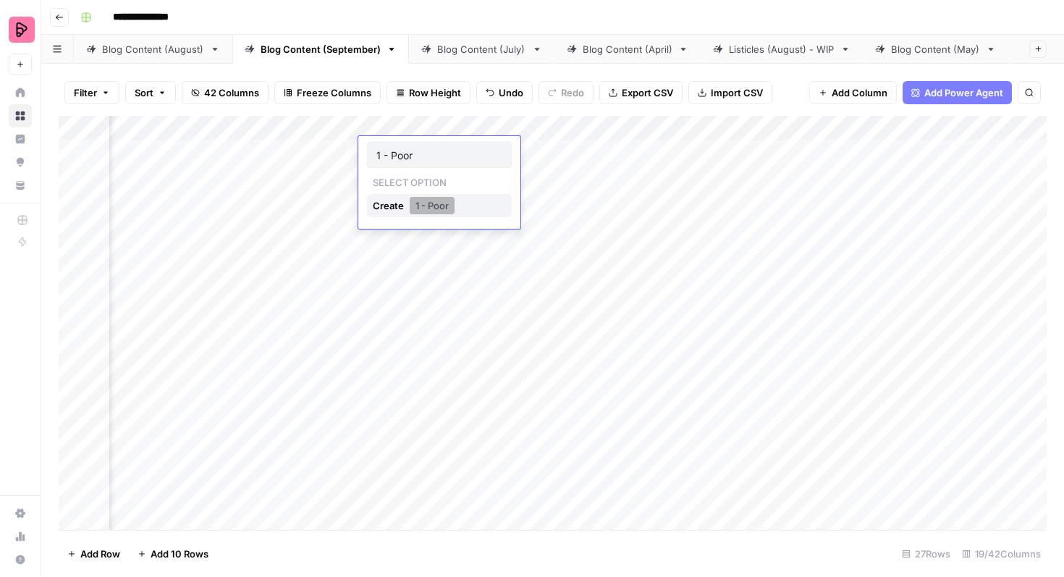
type input "1 - Poor"
click at [410, 207] on button "1 - Poor" at bounding box center [432, 205] width 45 height 17
click at [420, 213] on div "Add Column" at bounding box center [553, 323] width 988 height 414
click at [426, 165] on div "Add Column" at bounding box center [553, 323] width 988 height 414
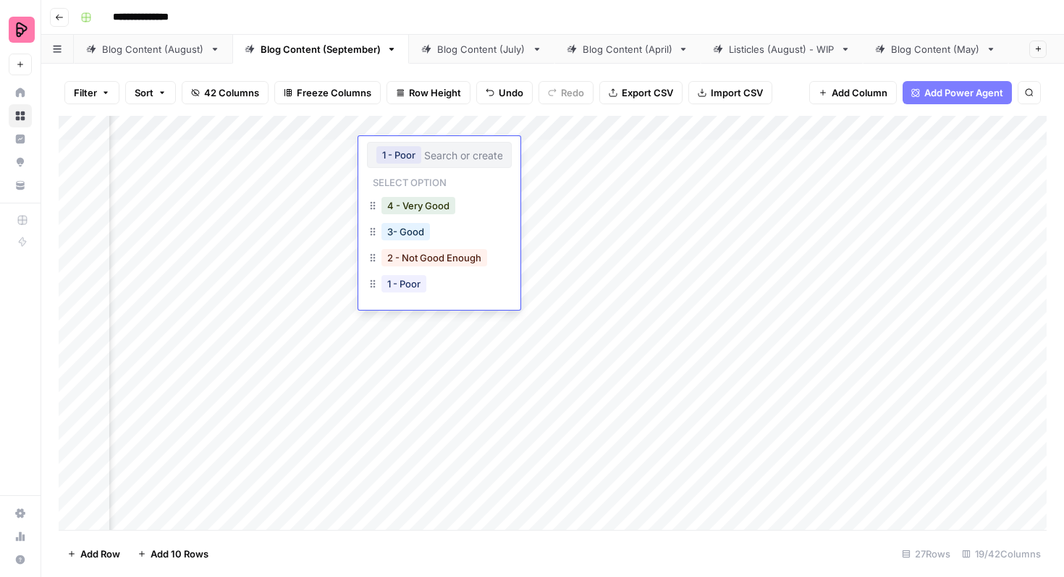
click at [369, 289] on icon "button" at bounding box center [373, 284] width 12 height 12
click at [416, 289] on button "1 - Poor" at bounding box center [403, 283] width 45 height 17
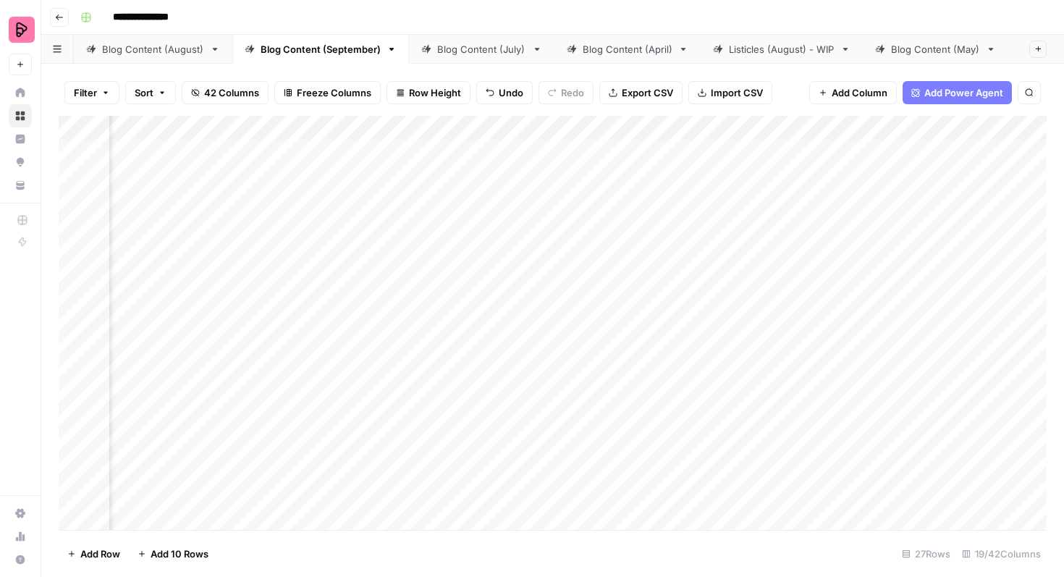
click at [446, 125] on div "Add Column" at bounding box center [553, 323] width 988 height 414
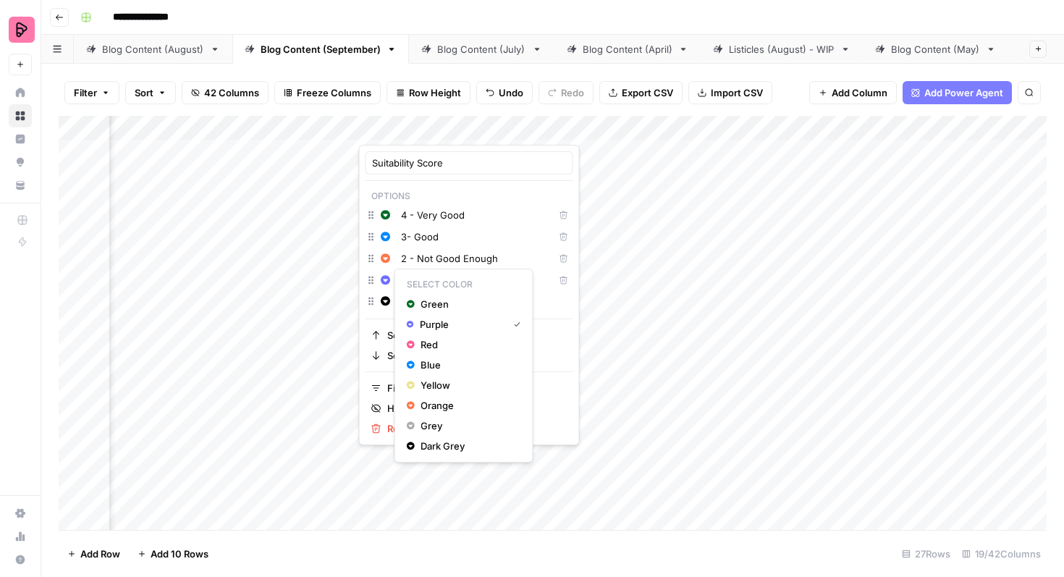
click at [389, 280] on icon "button" at bounding box center [385, 279] width 9 height 9
click at [417, 342] on div "Red" at bounding box center [464, 344] width 114 height 14
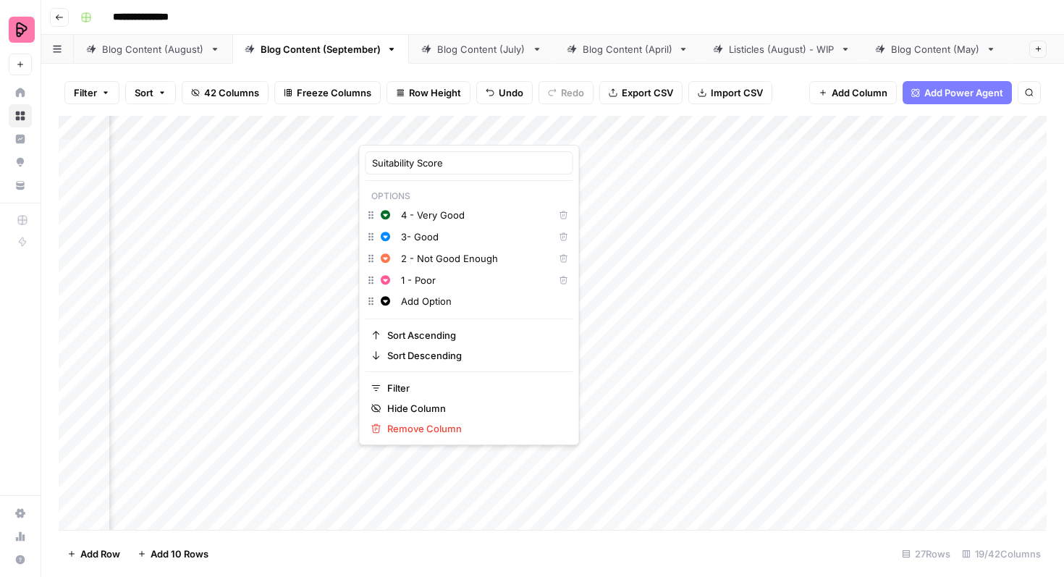
click at [439, 461] on div "Add Column" at bounding box center [553, 323] width 988 height 414
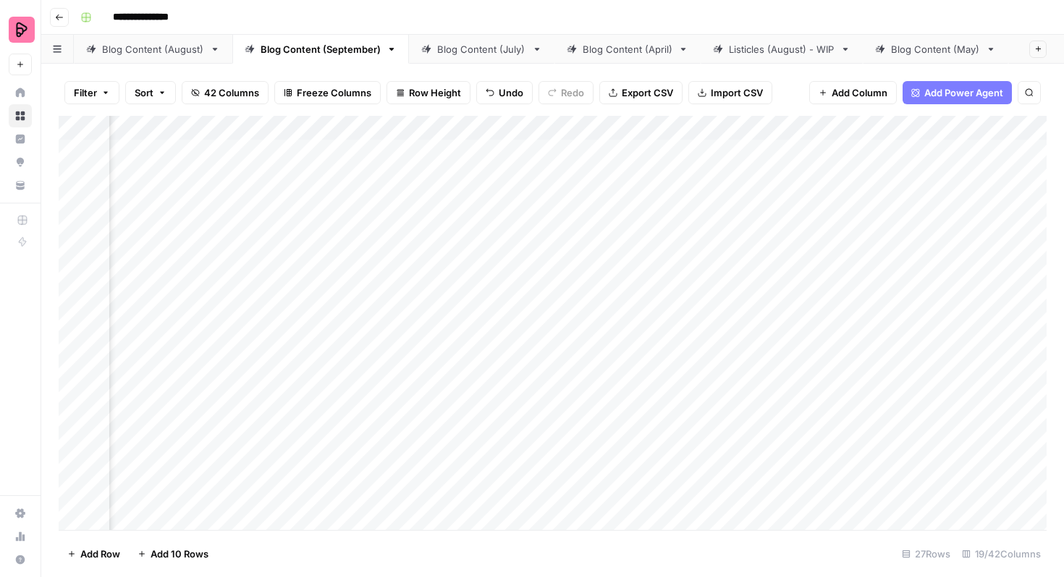
click at [423, 160] on div "Add Column" at bounding box center [553, 323] width 988 height 414
click at [462, 129] on div "Add Column" at bounding box center [553, 323] width 988 height 414
click at [840, 86] on span "Add Column" at bounding box center [859, 92] width 56 height 14
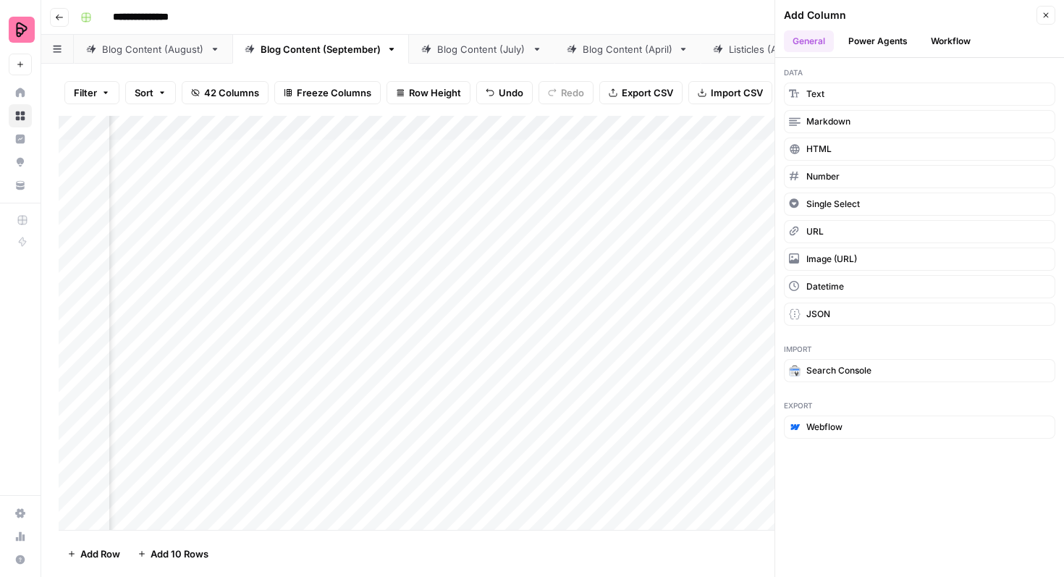
click at [831, 92] on button "Text" at bounding box center [919, 93] width 271 height 23
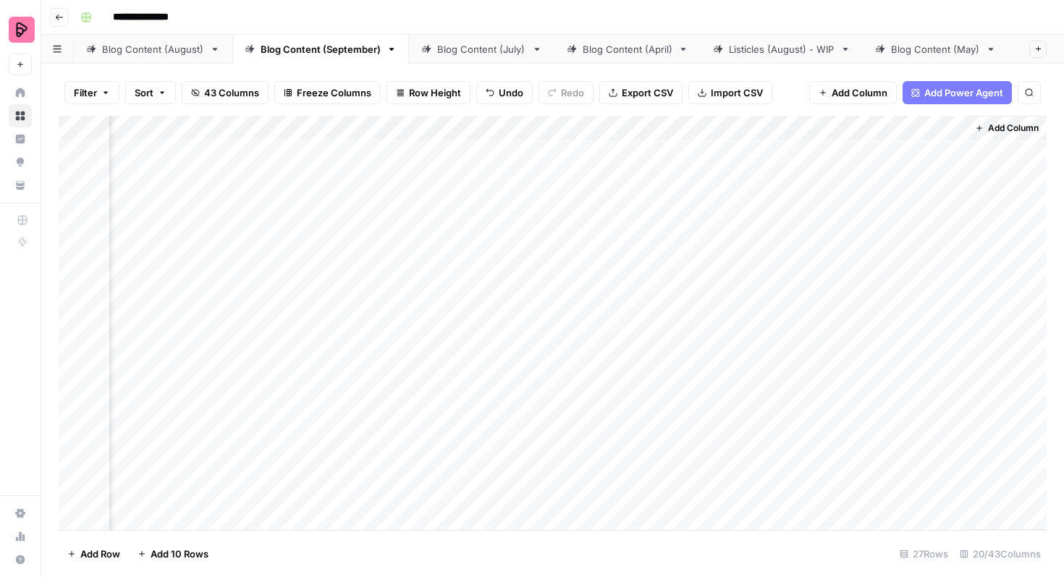
scroll to position [0, 1841]
click at [867, 126] on div "Add Column" at bounding box center [553, 323] width 988 height 414
drag, startPoint x: 887, startPoint y: 130, endPoint x: 477, endPoint y: 150, distance: 410.7
click at [477, 150] on body "**********" at bounding box center [532, 288] width 1064 height 577
click at [933, 208] on div "Add Column" at bounding box center [553, 323] width 988 height 414
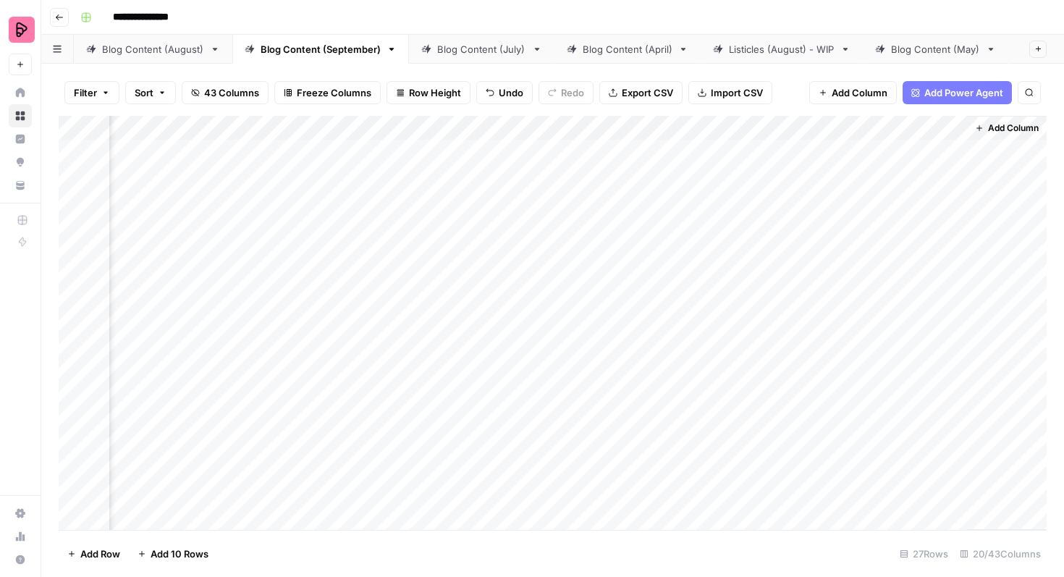
drag, startPoint x: 831, startPoint y: 124, endPoint x: 174, endPoint y: 152, distance: 656.9
click at [174, 152] on div "Add Column" at bounding box center [553, 323] width 988 height 414
drag, startPoint x: 483, startPoint y: 129, endPoint x: 381, endPoint y: 128, distance: 102.0
click at [381, 128] on div "Add Column" at bounding box center [553, 323] width 988 height 414
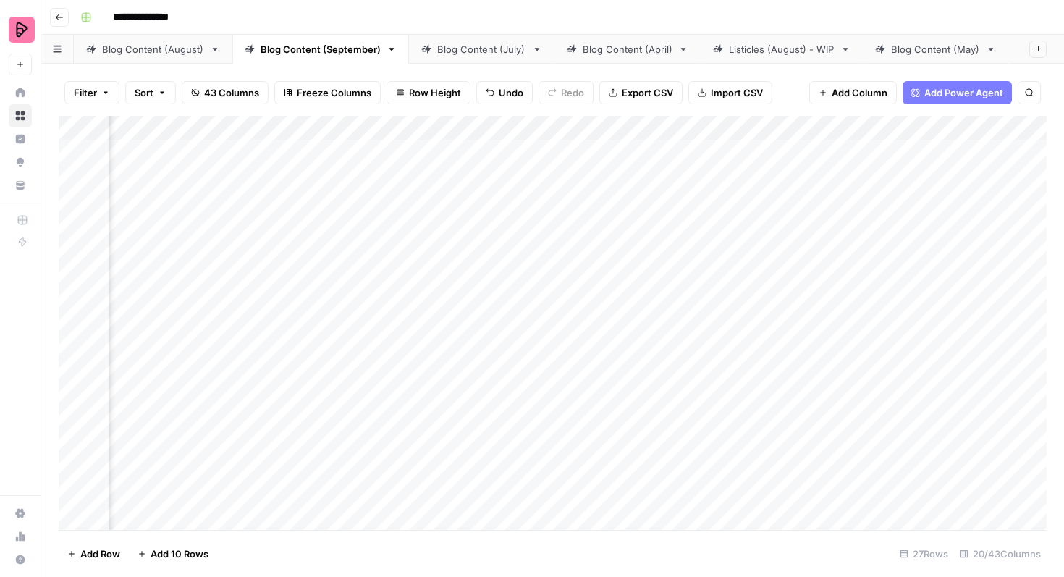
click at [409, 127] on div "Add Column" at bounding box center [553, 323] width 988 height 414
click at [409, 127] on div at bounding box center [412, 130] width 209 height 29
click at [383, 154] on div "New Column (1)" at bounding box center [395, 162] width 160 height 23
click at [381, 163] on input "New Column (1)" at bounding box center [394, 163] width 147 height 14
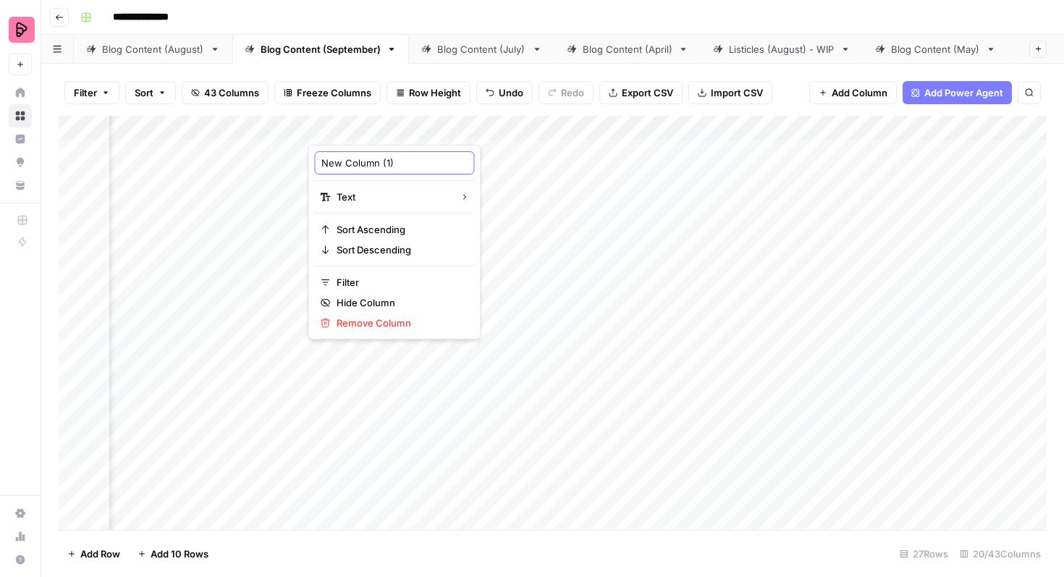
click at [381, 163] on input "New Column (1)" at bounding box center [394, 163] width 147 height 14
type input "Comment on Score"
click at [472, 198] on div "Add Column" at bounding box center [553, 323] width 988 height 414
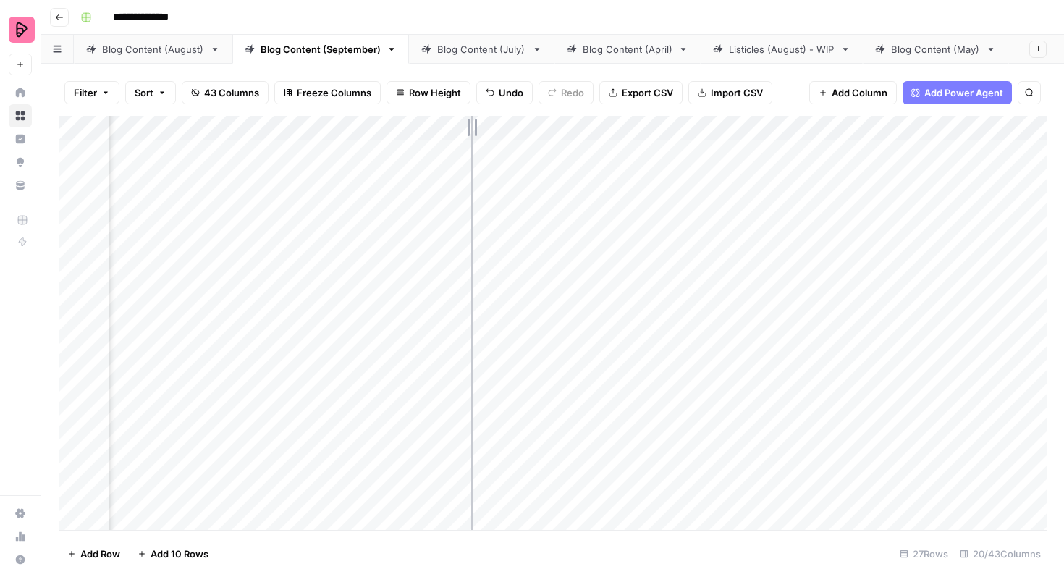
drag, startPoint x: 518, startPoint y: 124, endPoint x: 470, endPoint y: 122, distance: 47.8
click at [470, 122] on div "Add Column" at bounding box center [553, 323] width 988 height 414
drag, startPoint x: 469, startPoint y: 122, endPoint x: 436, endPoint y: 124, distance: 33.4
click at [436, 124] on div "Add Column" at bounding box center [553, 323] width 988 height 414
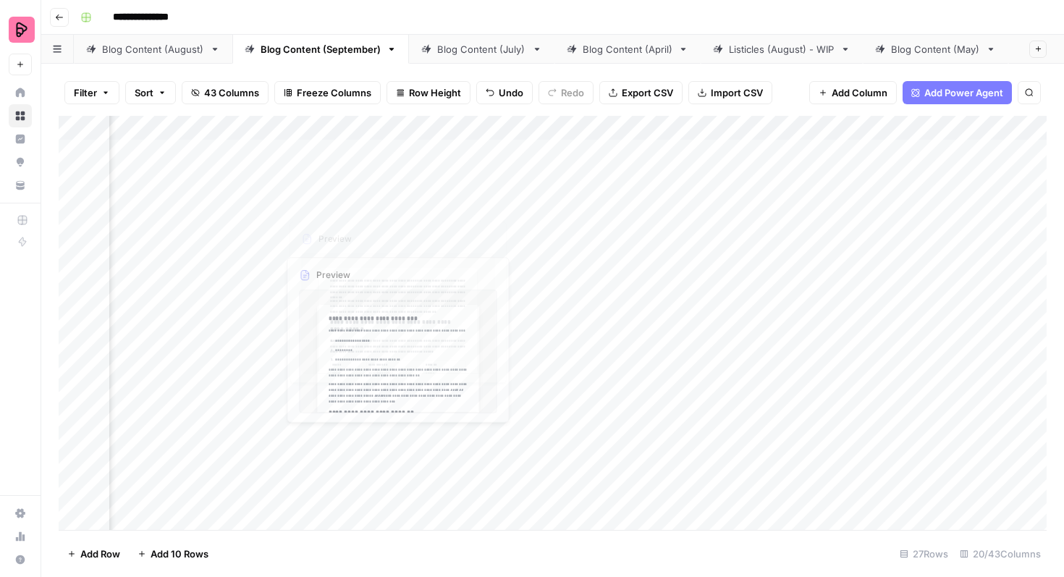
click at [472, 221] on div "Add Column" at bounding box center [553, 323] width 988 height 414
click at [589, 127] on div "Add Column" at bounding box center [553, 323] width 988 height 414
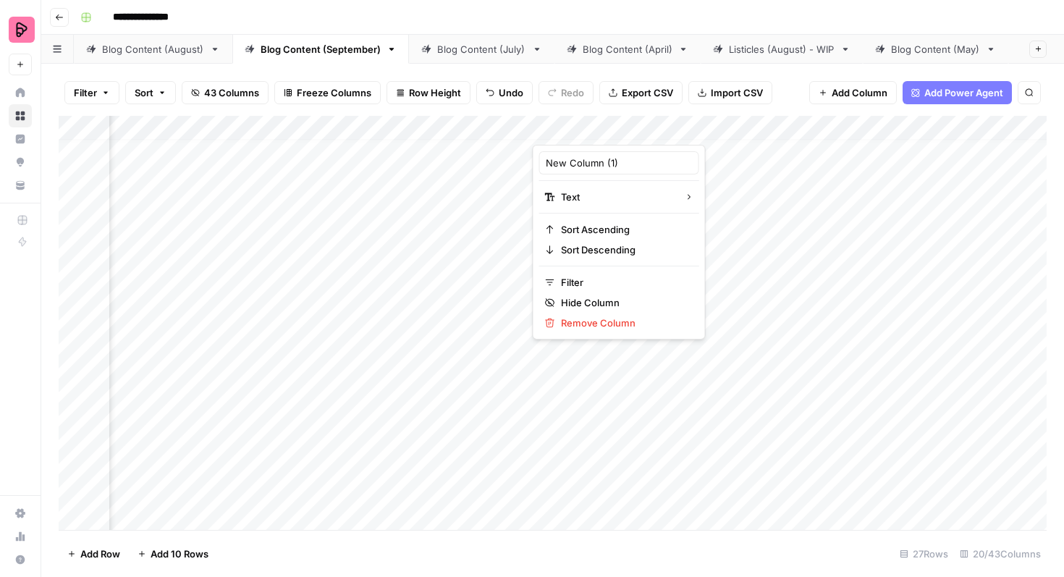
click at [589, 127] on div at bounding box center [597, 130] width 129 height 29
click at [579, 166] on input "New Column (1)" at bounding box center [619, 163] width 147 height 14
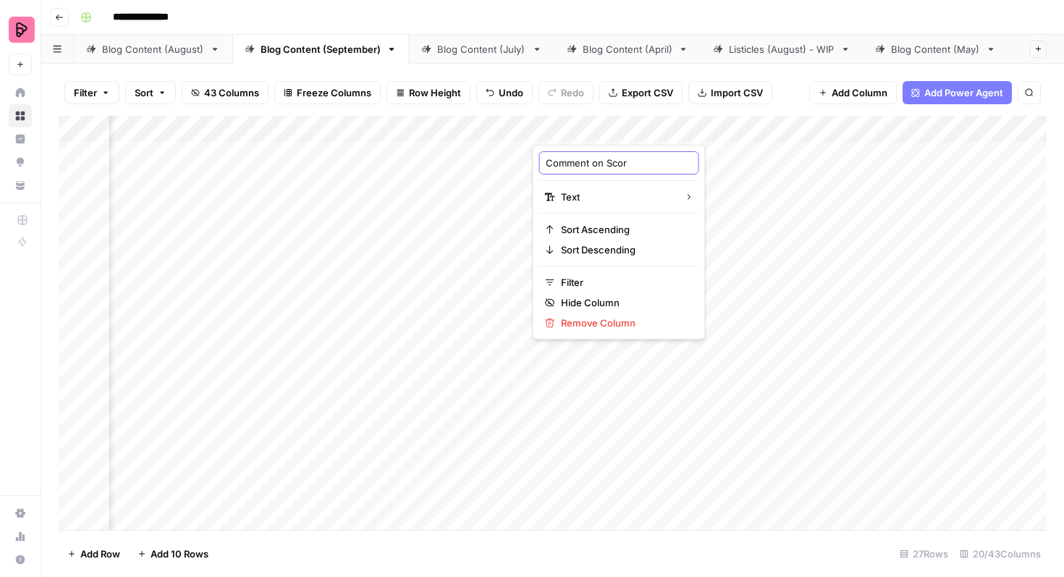
type input "Comment on Score"
click at [549, 182] on div "Add Column" at bounding box center [553, 323] width 988 height 414
click at [653, 158] on div "Add Column" at bounding box center [553, 323] width 988 height 414
click at [627, 158] on div "Add Column" at bounding box center [553, 323] width 988 height 414
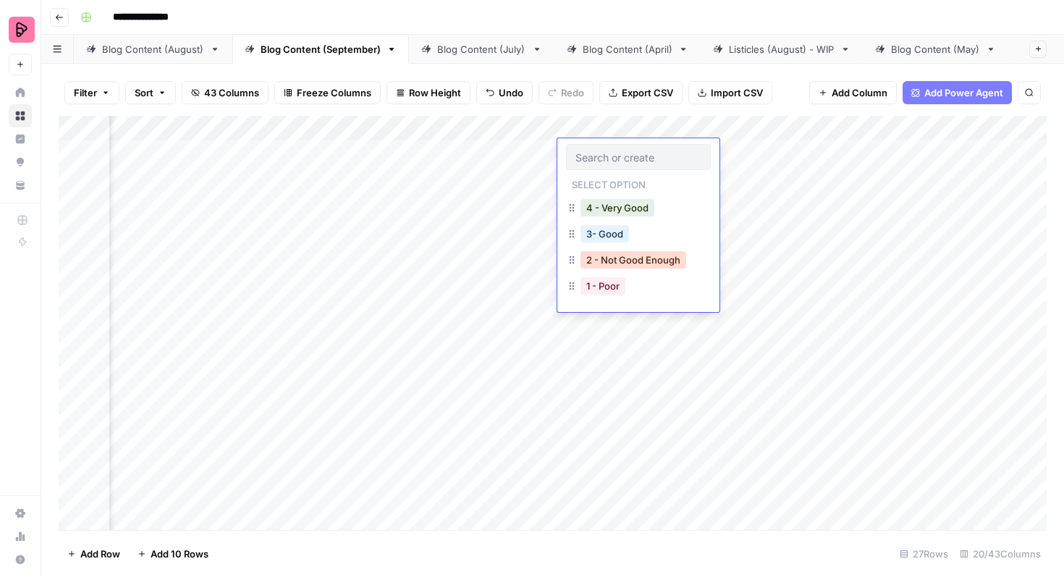
click at [632, 260] on button "2 - Not Good Enough" at bounding box center [633, 259] width 106 height 17
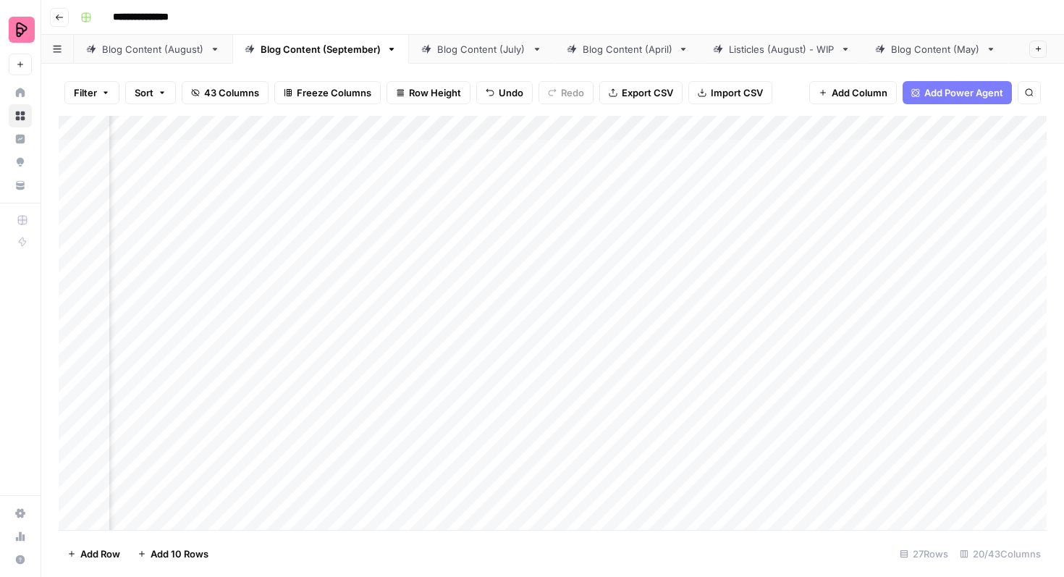
click at [728, 155] on div "Add Column" at bounding box center [553, 323] width 988 height 414
type textarea "**********"
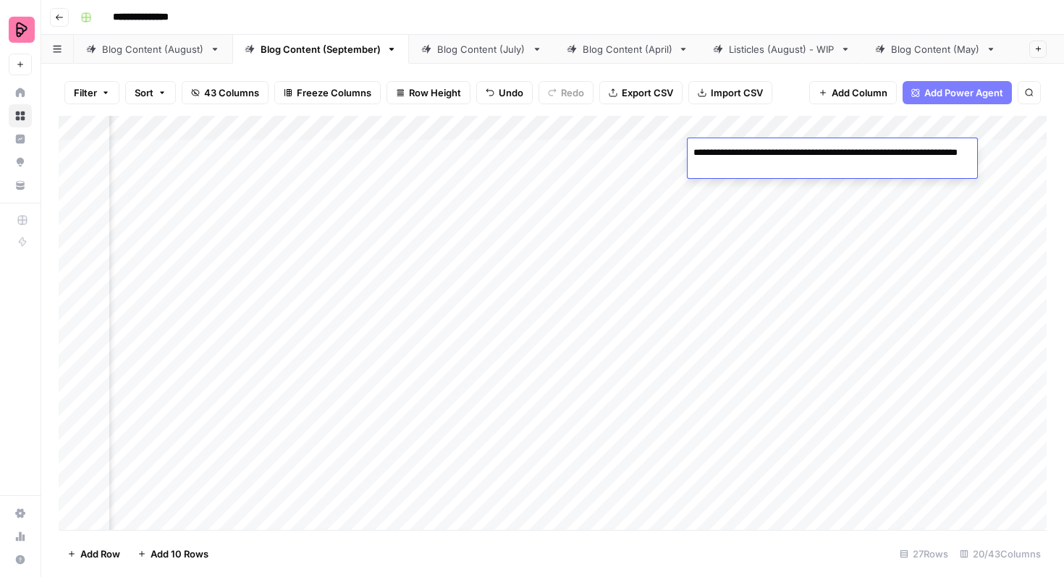
click at [755, 193] on div "Add Column" at bounding box center [553, 323] width 988 height 414
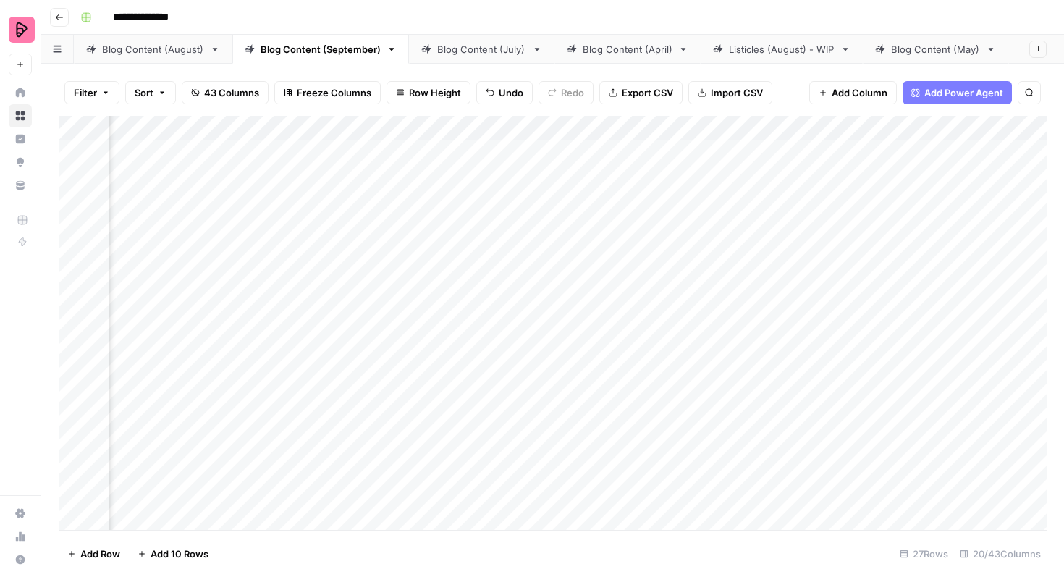
click at [757, 162] on div "Add Column" at bounding box center [553, 323] width 988 height 414
click at [635, 172] on div "Add Column" at bounding box center [553, 323] width 988 height 414
